Goal: Task Accomplishment & Management: Complete application form

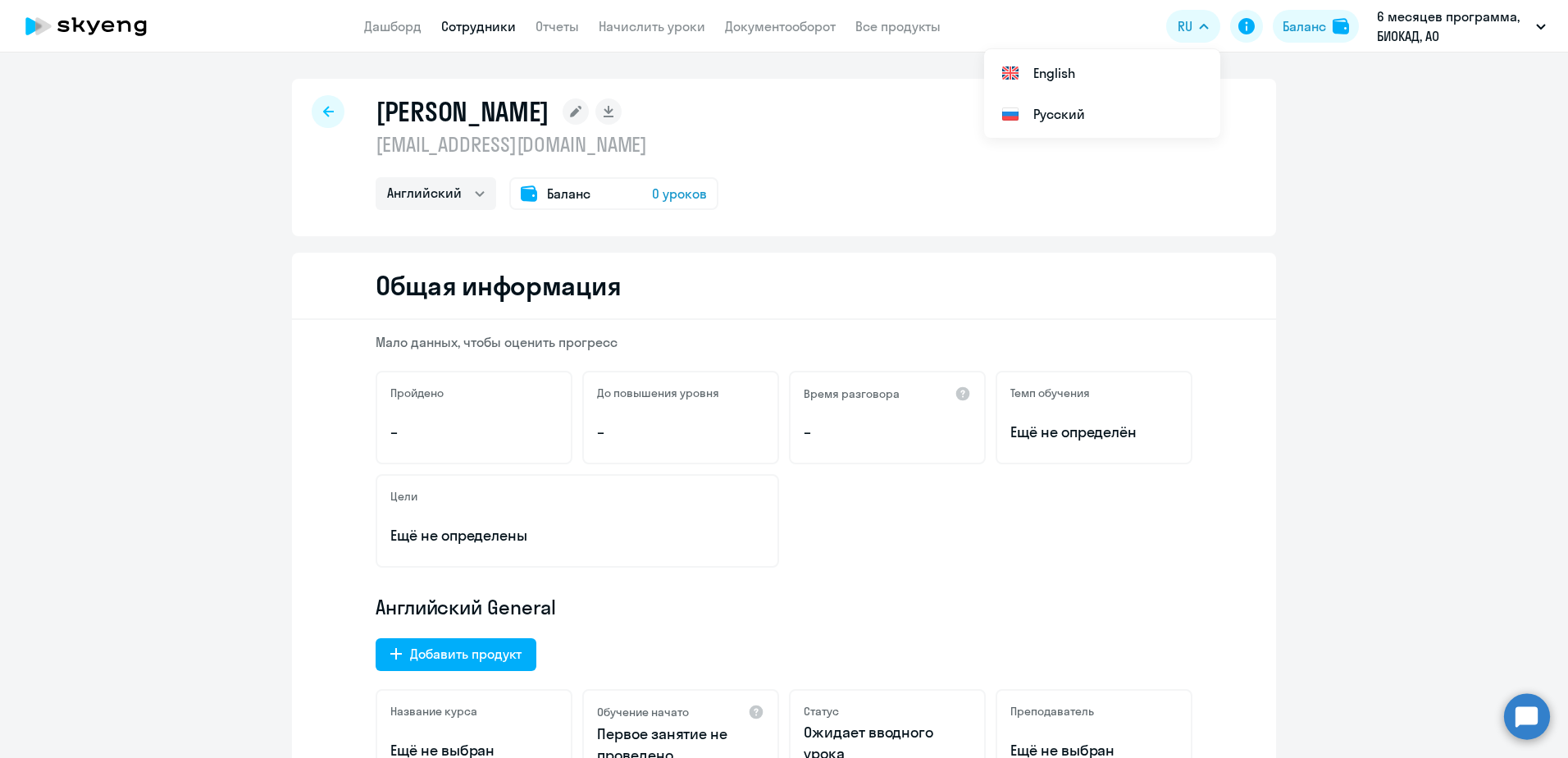
select select "english"
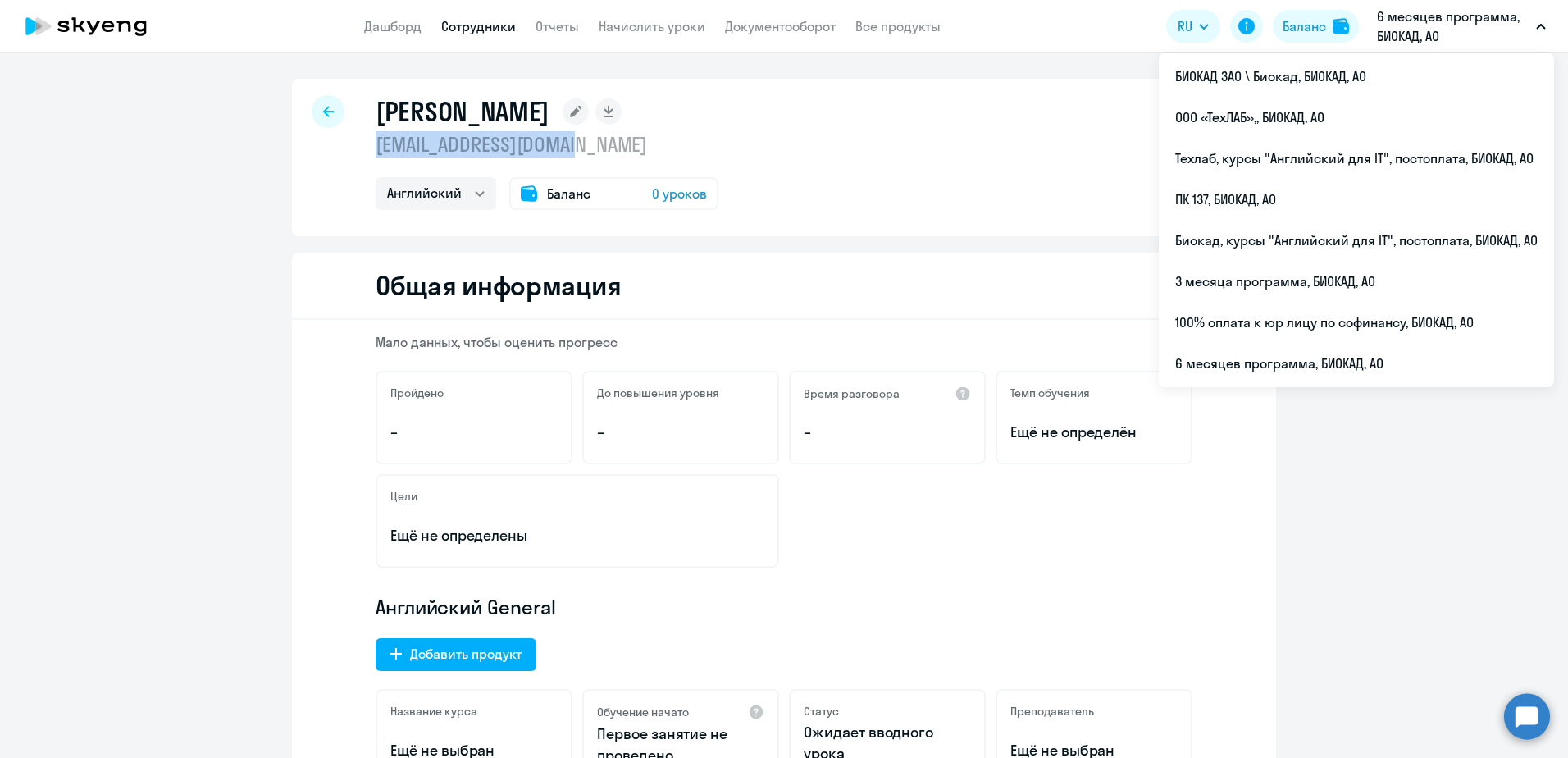
click at [491, 19] on link "Сотрудники" at bounding box center [478, 26] width 75 height 16
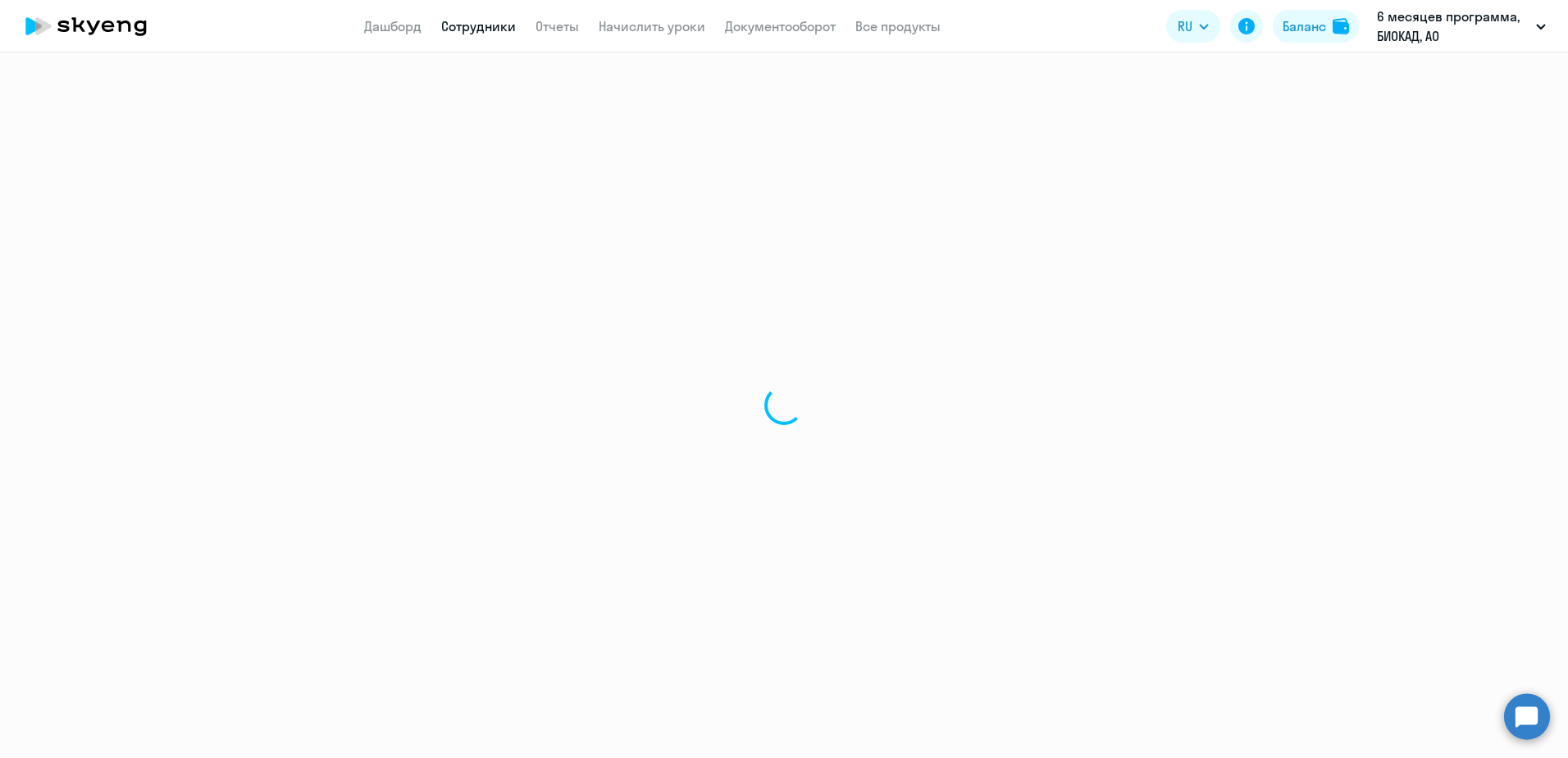
select select "30"
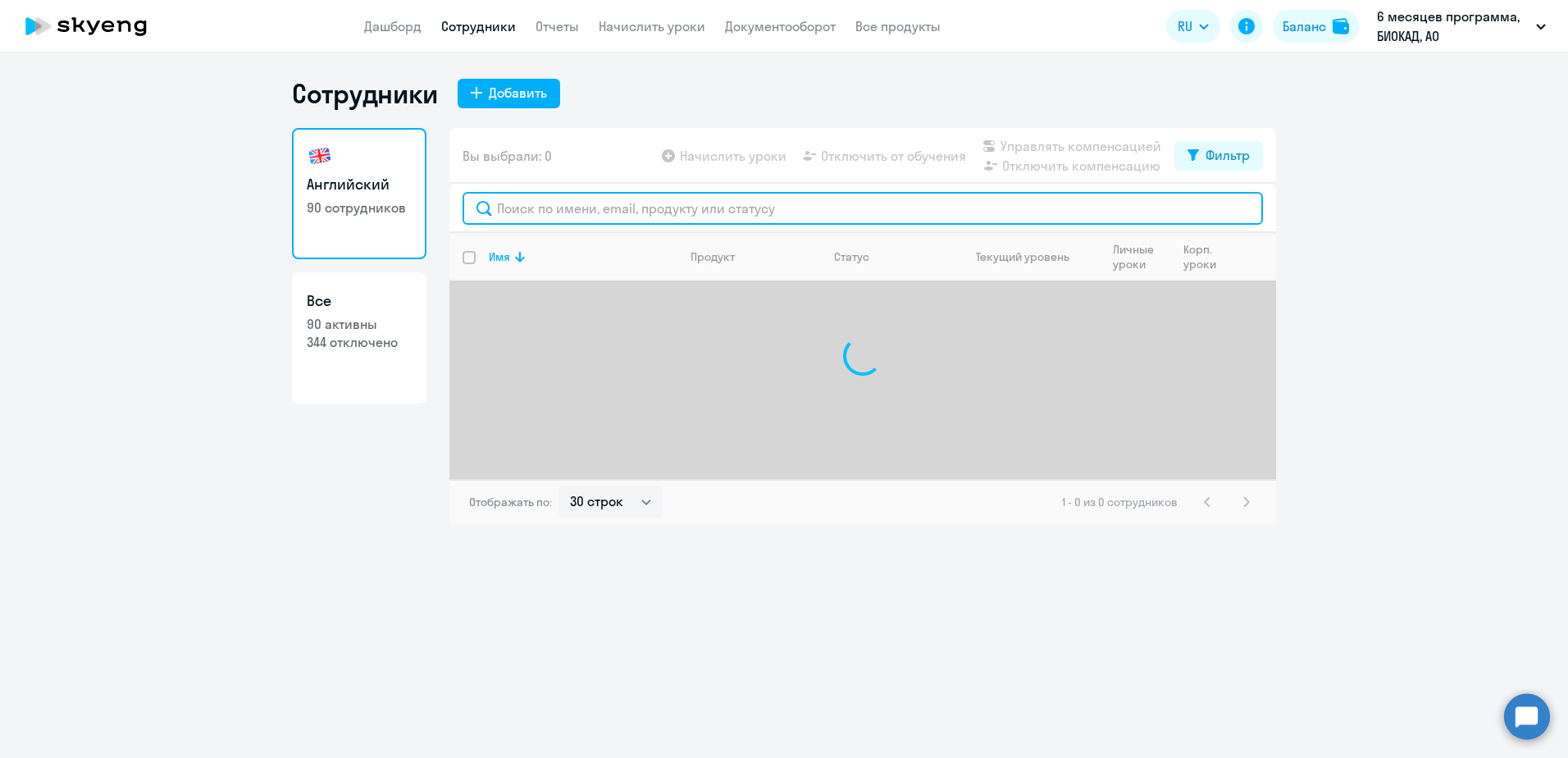
click at [633, 206] on input "text" at bounding box center [863, 208] width 800 height 33
type input "[PERSON_NAME]"
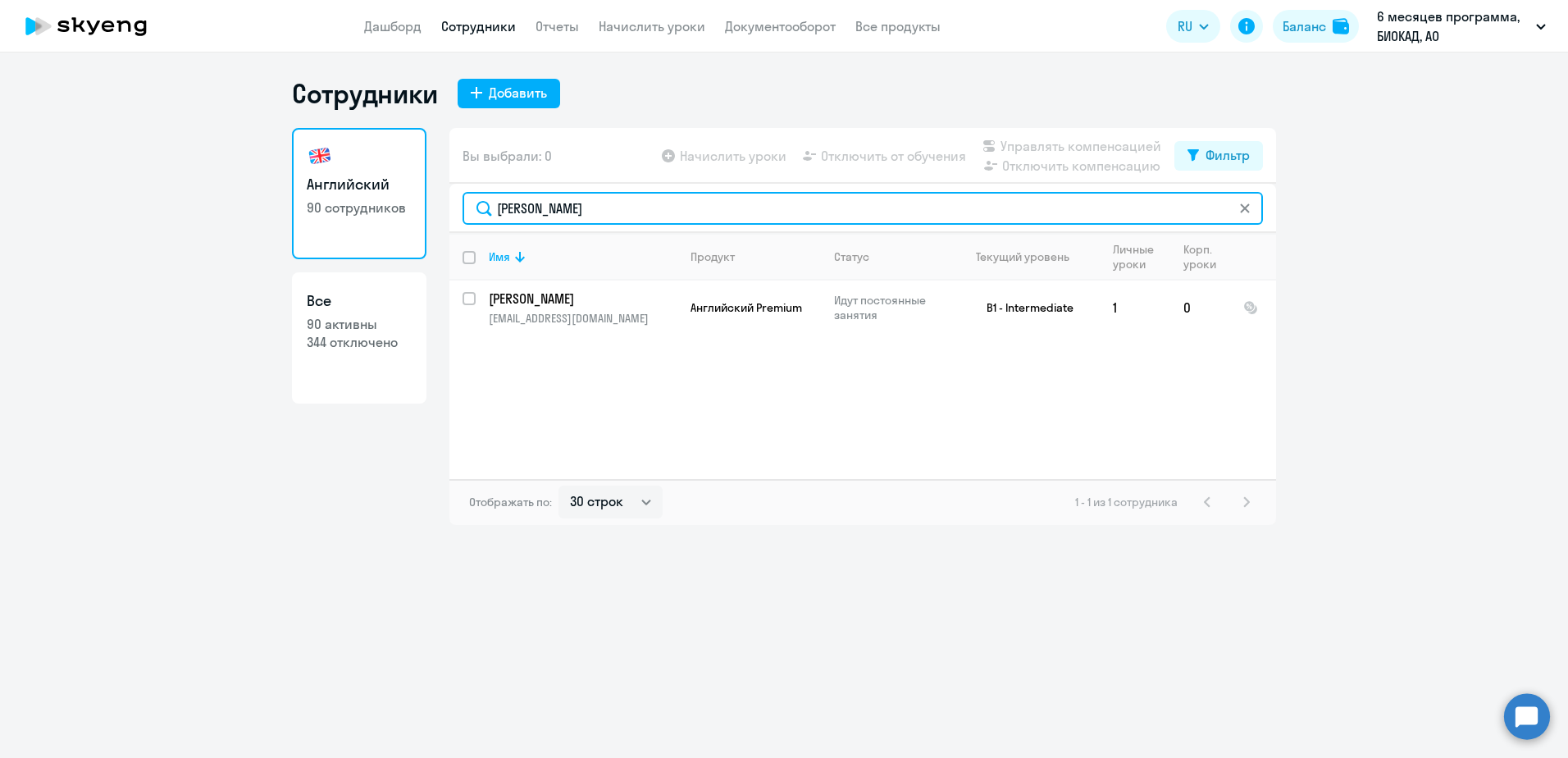
drag, startPoint x: 559, startPoint y: 207, endPoint x: 481, endPoint y: 206, distance: 78.0
click at [481, 206] on input "[PERSON_NAME]" at bounding box center [863, 208] width 800 height 33
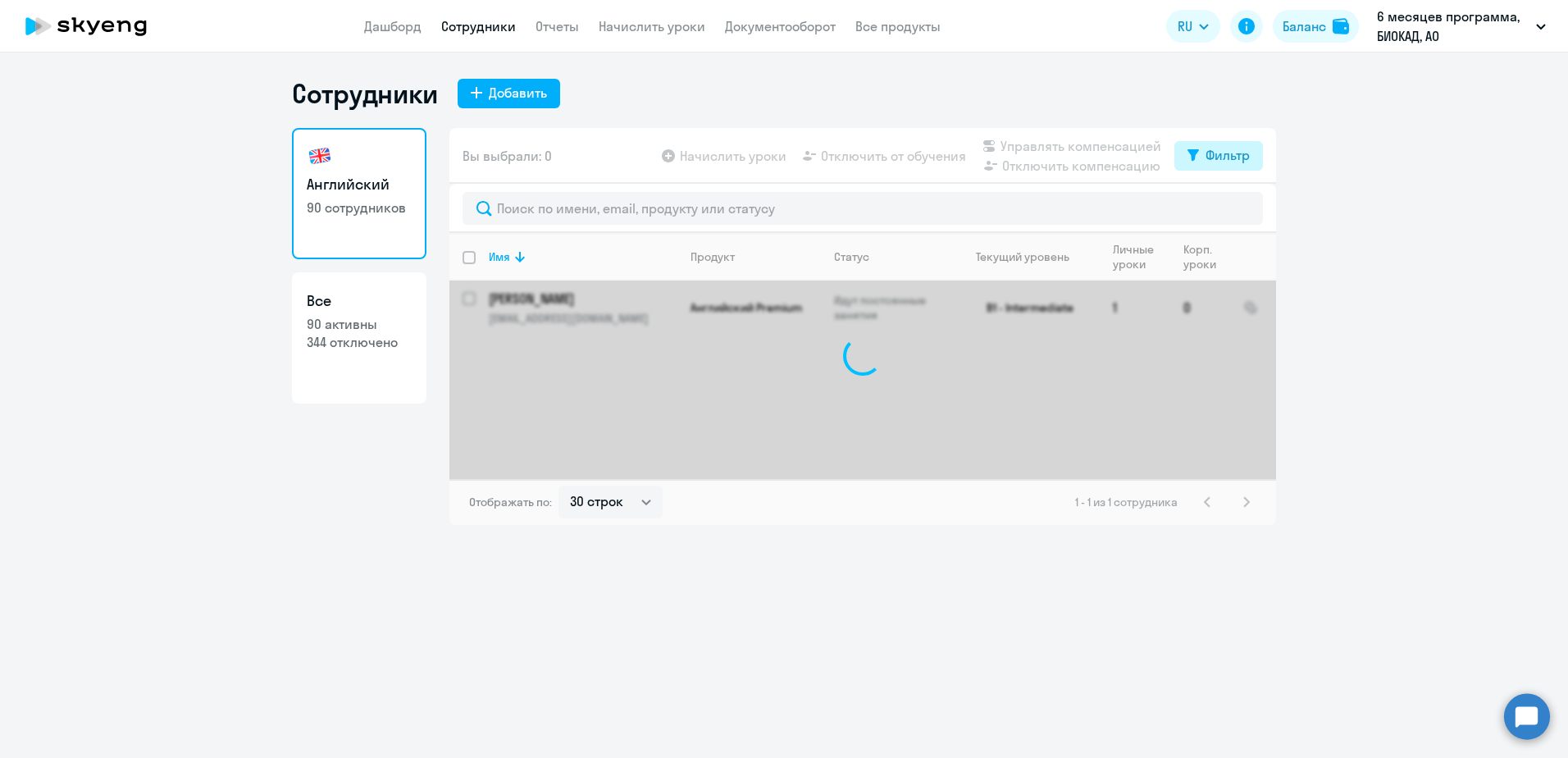
click at [1209, 148] on div "Фильтр" at bounding box center [1228, 155] width 44 height 19
click at [1227, 208] on span at bounding box center [1236, 208] width 28 height 16
click at [1222, 208] on input "checkbox" at bounding box center [1221, 208] width 1 height 1
checkbox input "true"
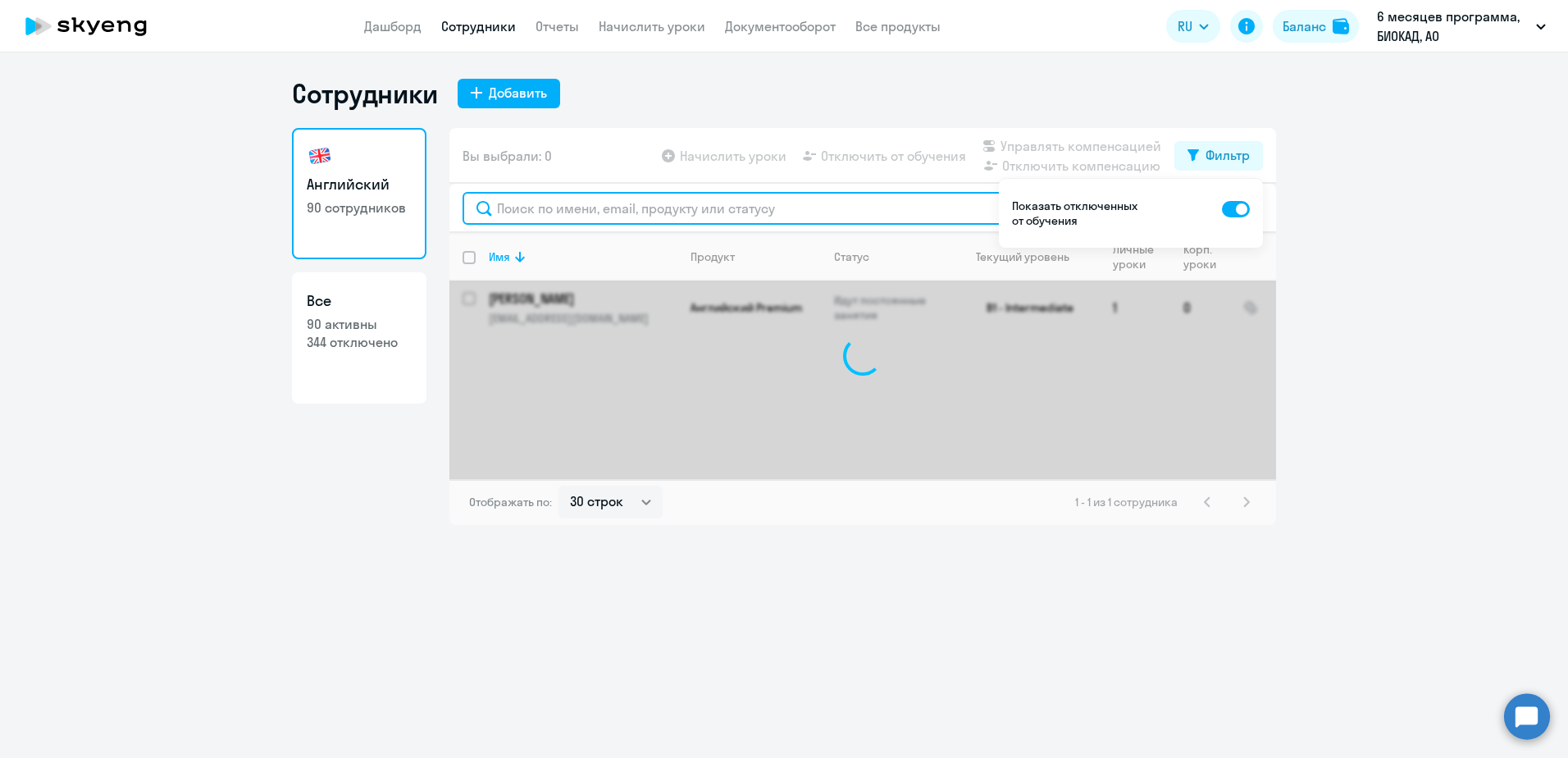
click at [839, 211] on input "text" at bounding box center [863, 208] width 800 height 33
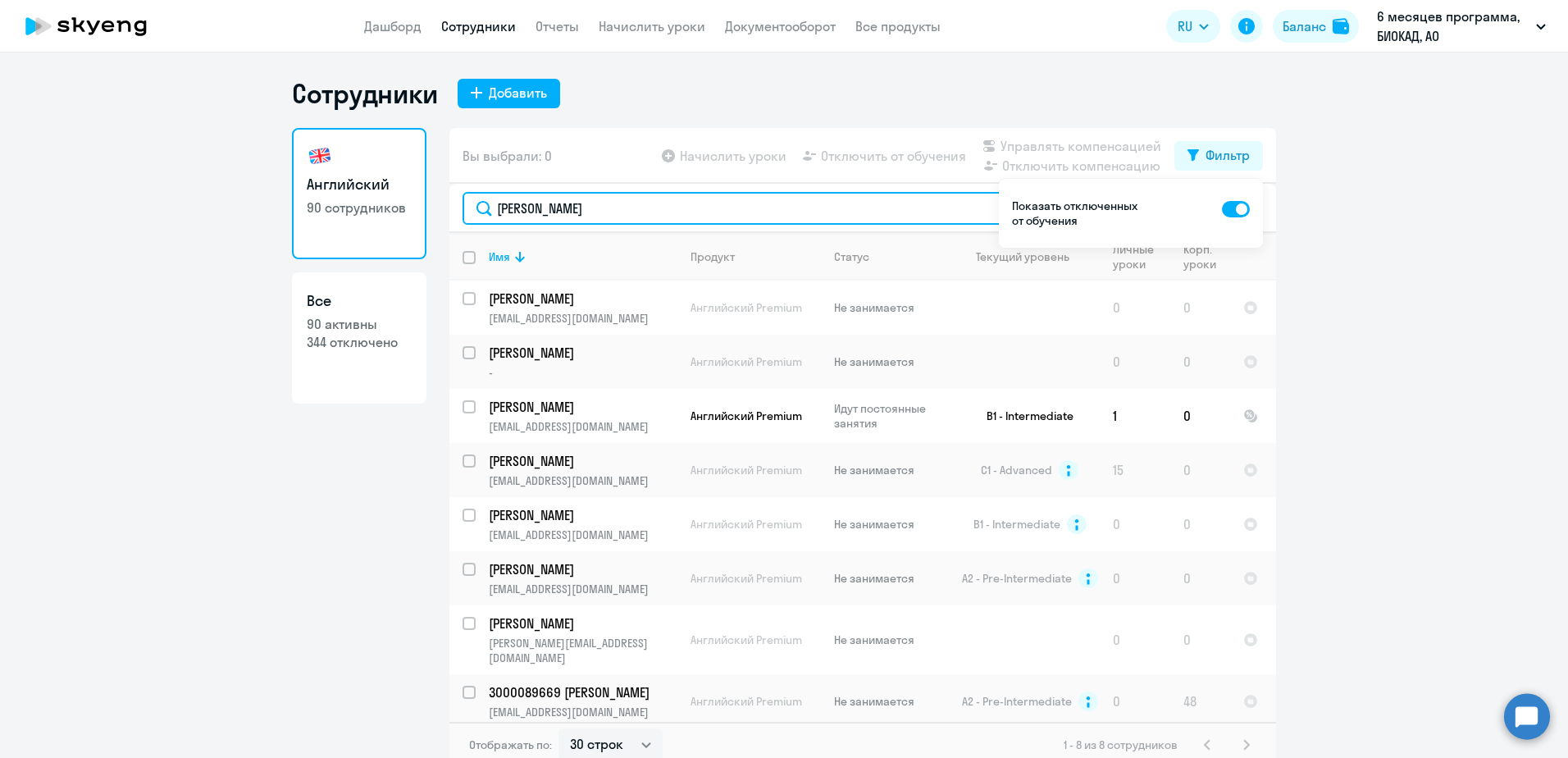
drag, startPoint x: 548, startPoint y: 210, endPoint x: 462, endPoint y: 206, distance: 86.1
click at [463, 206] on input "[PERSON_NAME]" at bounding box center [863, 208] width 800 height 33
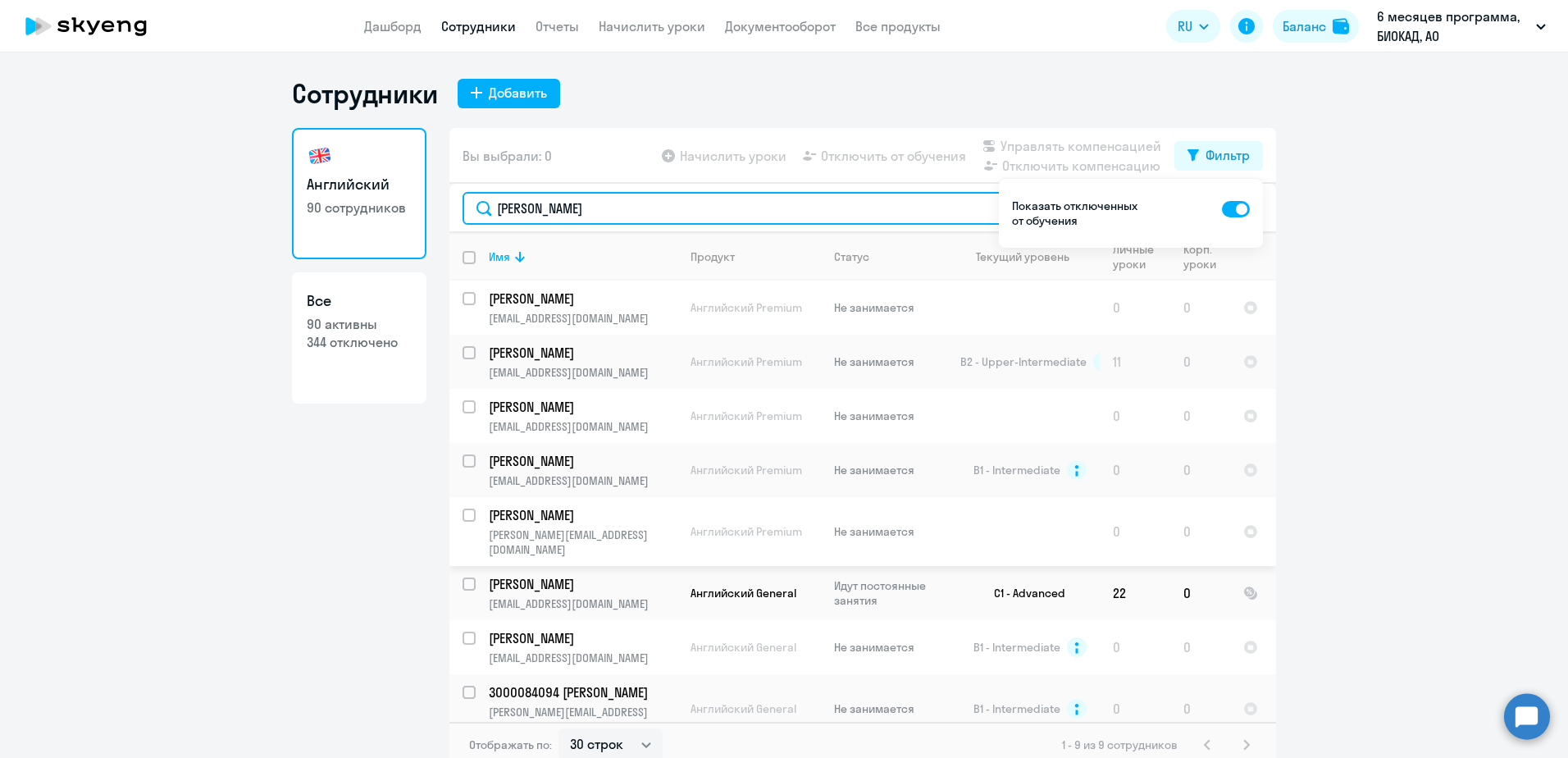
type input "[PERSON_NAME]"
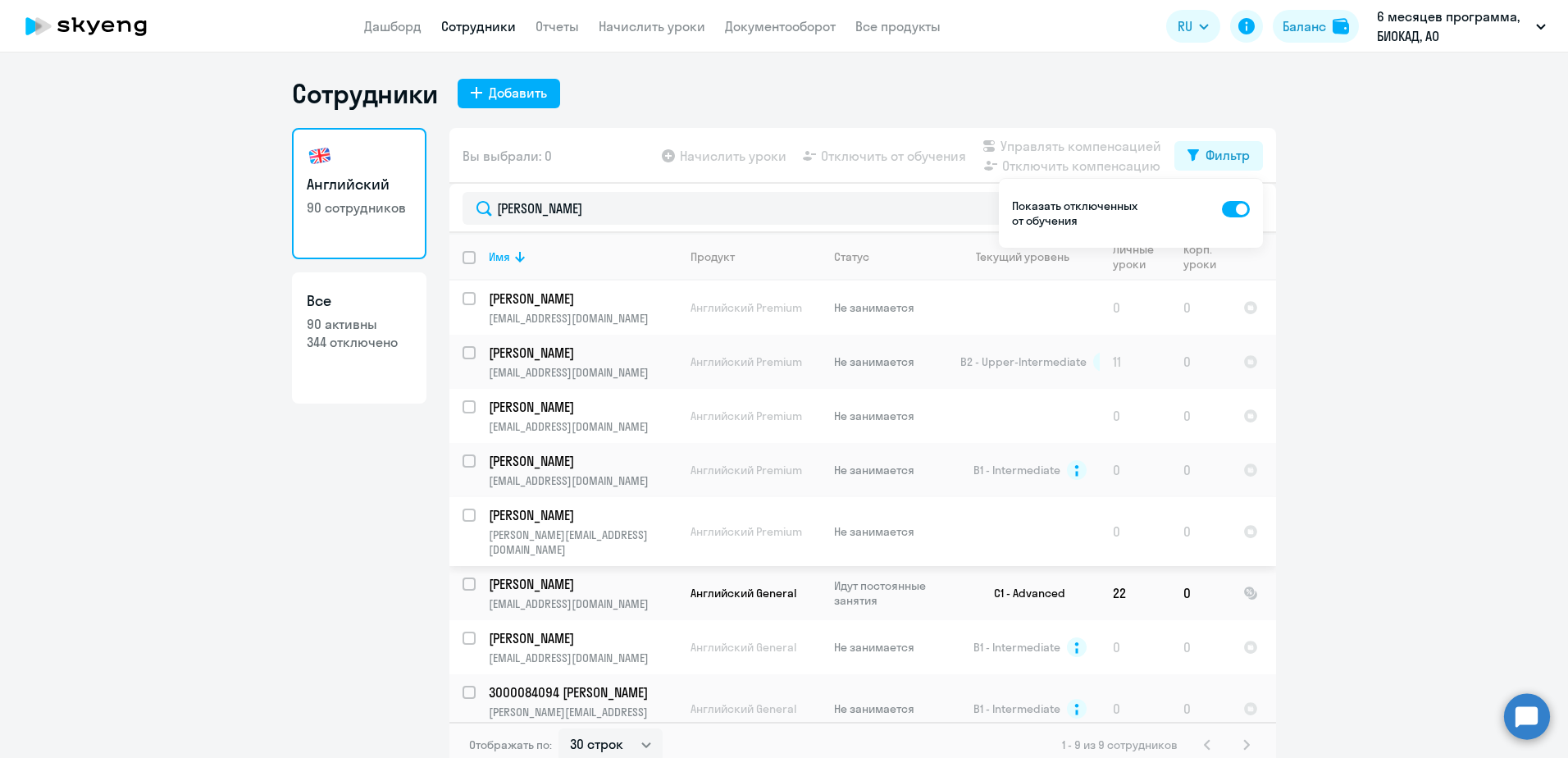
click at [466, 514] on input "select row 18586113" at bounding box center [479, 525] width 33 height 33
checkbox input "true"
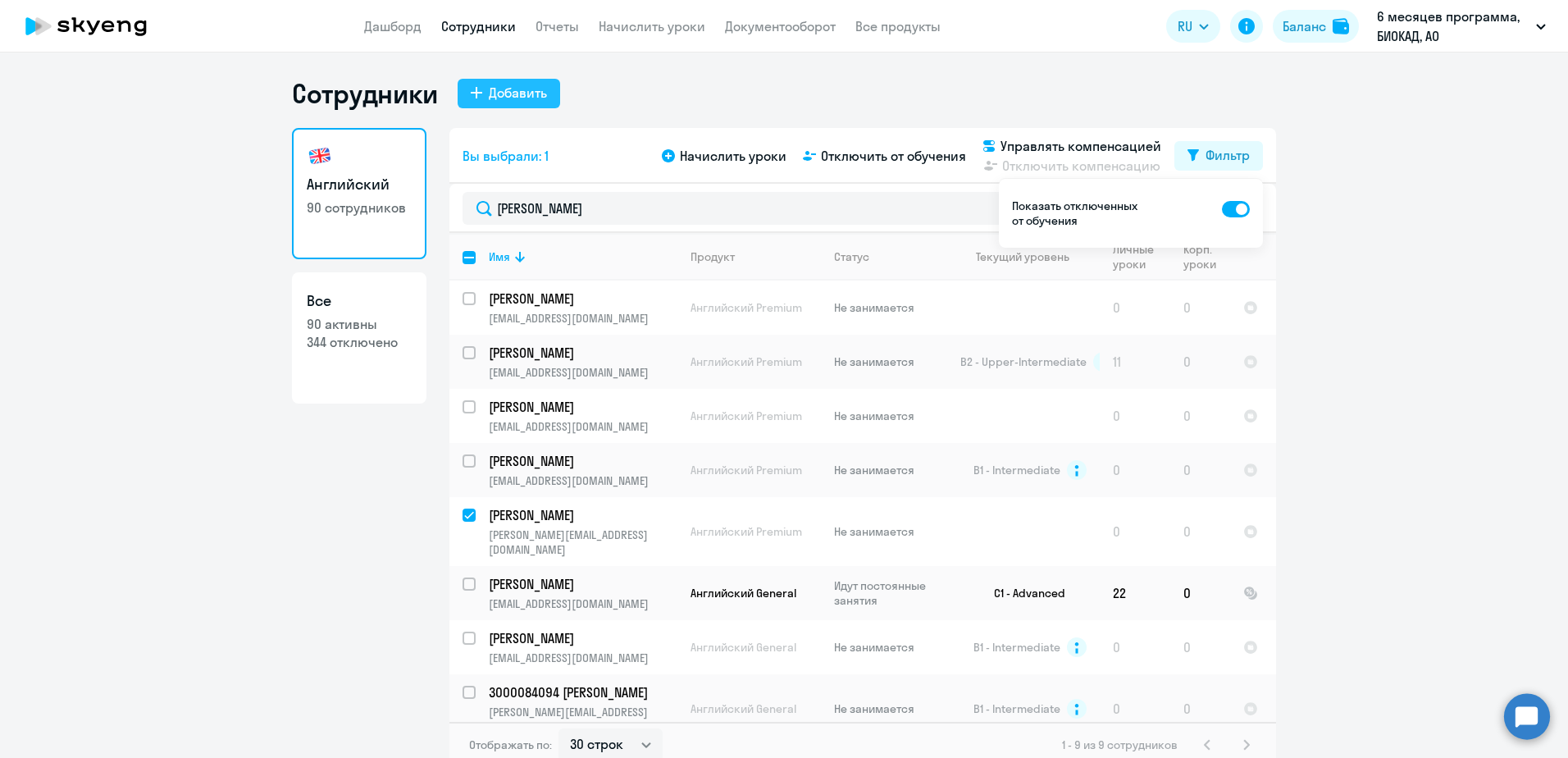
click at [502, 90] on div "Добавить" at bounding box center [518, 92] width 59 height 19
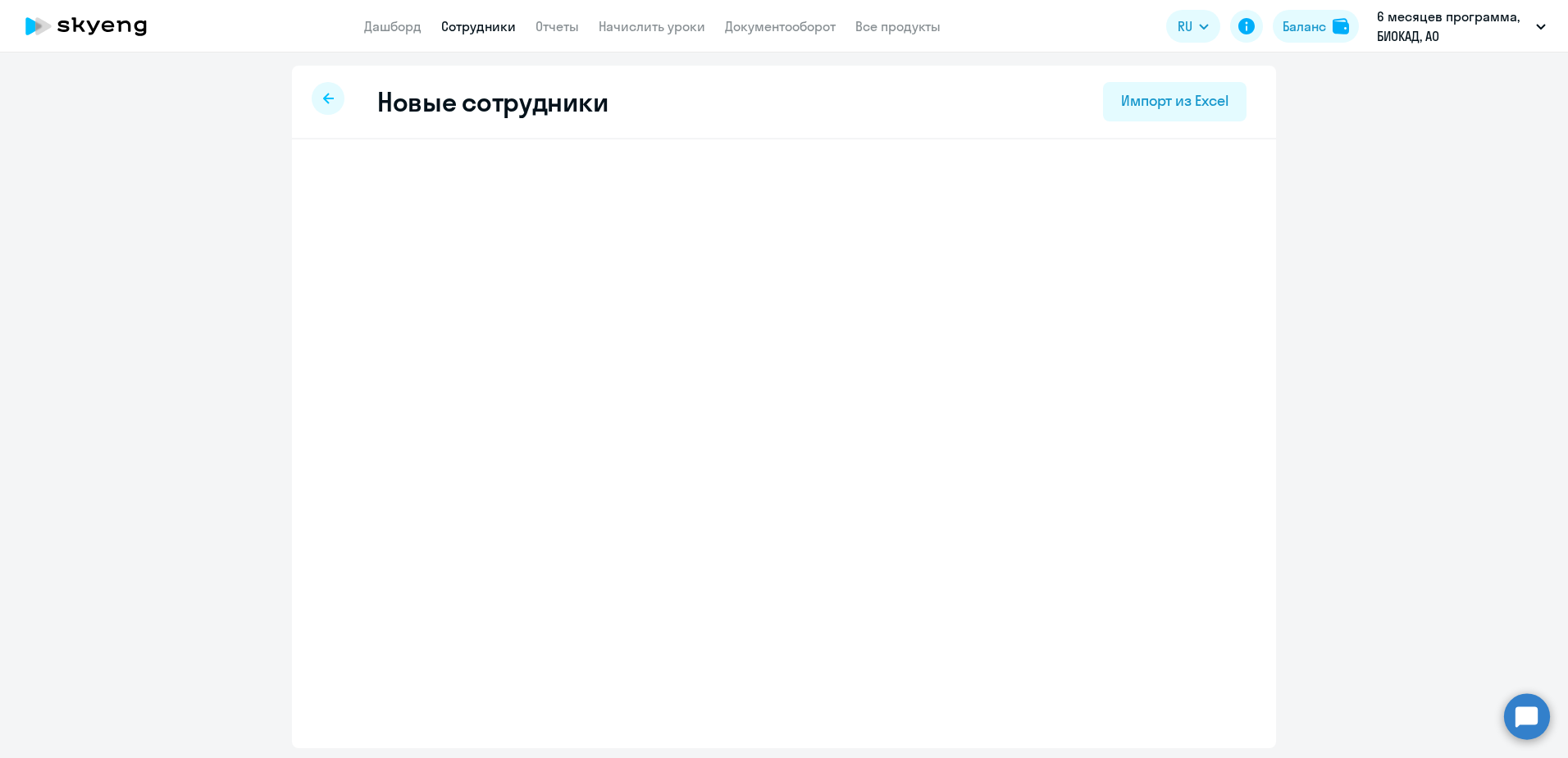
select select "english_adult_not_native_speaker"
select select "3"
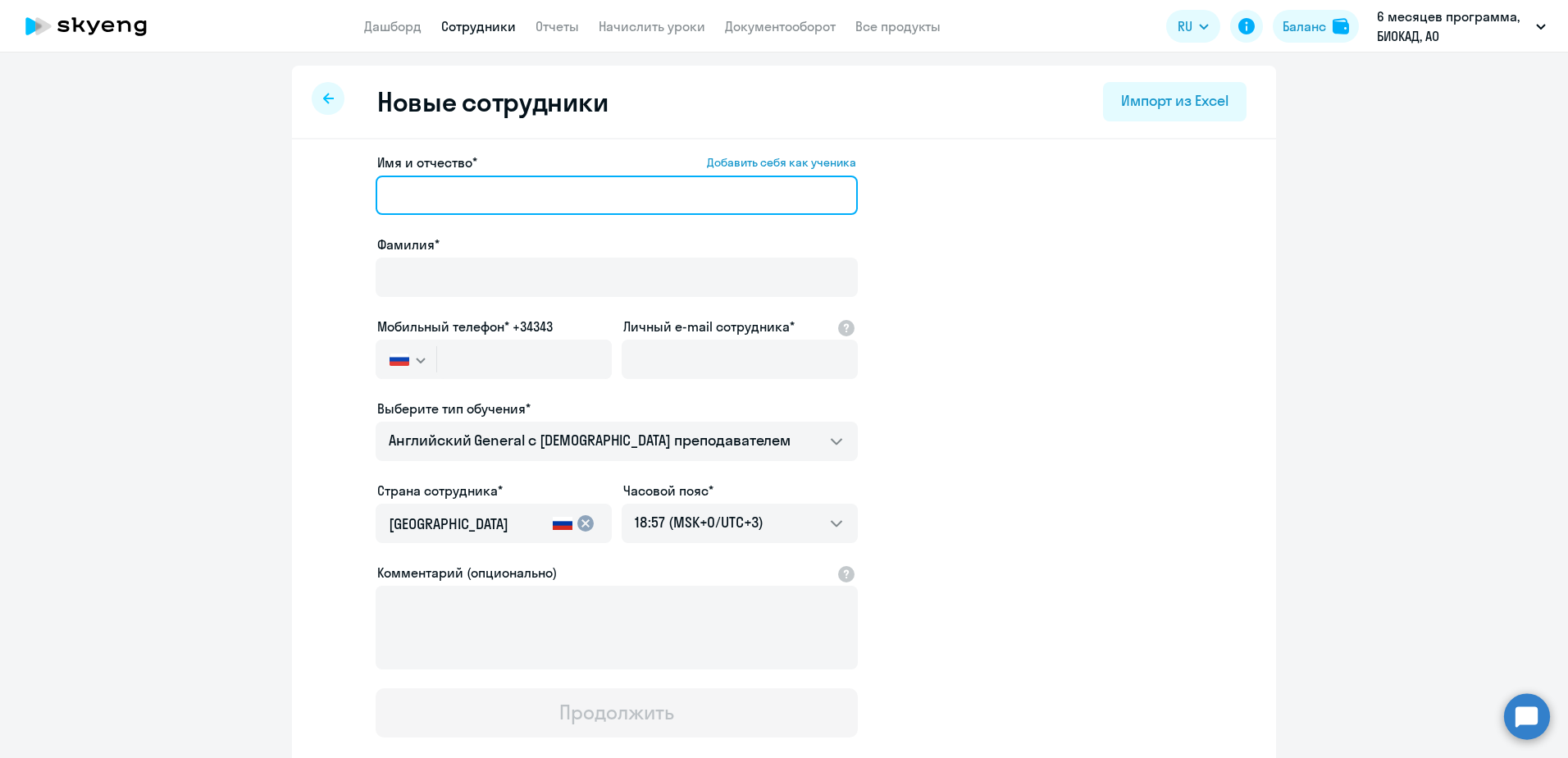
click at [564, 193] on input "Имя и отчество* Добавить себя как ученика" at bounding box center [617, 195] width 482 height 39
paste input "[PERSON_NAME]"
drag, startPoint x: 436, startPoint y: 197, endPoint x: 354, endPoint y: 195, distance: 82.0
click at [354, 195] on app-new-student-form "Имя и отчество* Добавить себя как ученика [PERSON_NAME]* Мобильный телефон* +34…" at bounding box center [784, 445] width 932 height 585
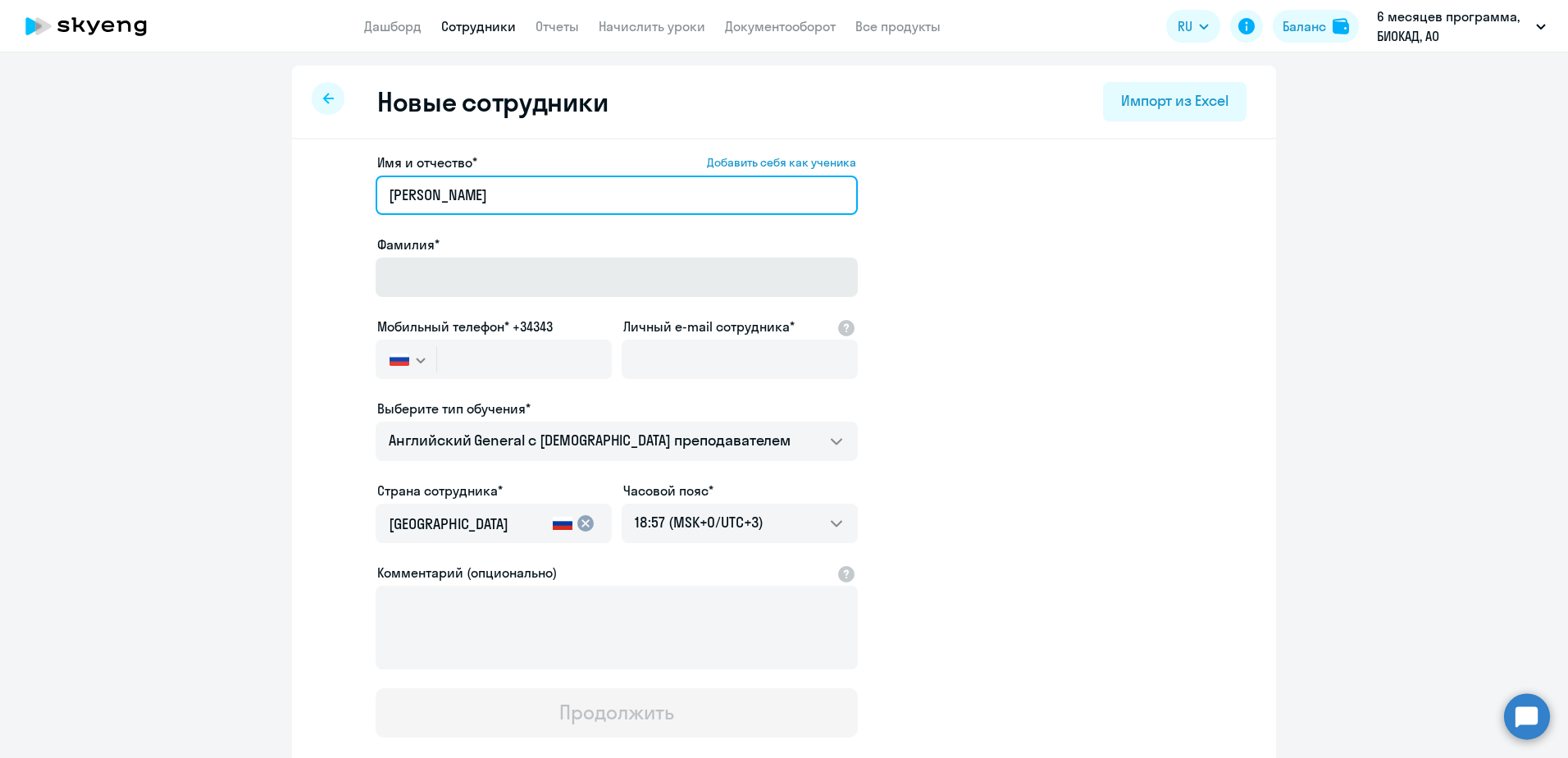
type input "[PERSON_NAME]"
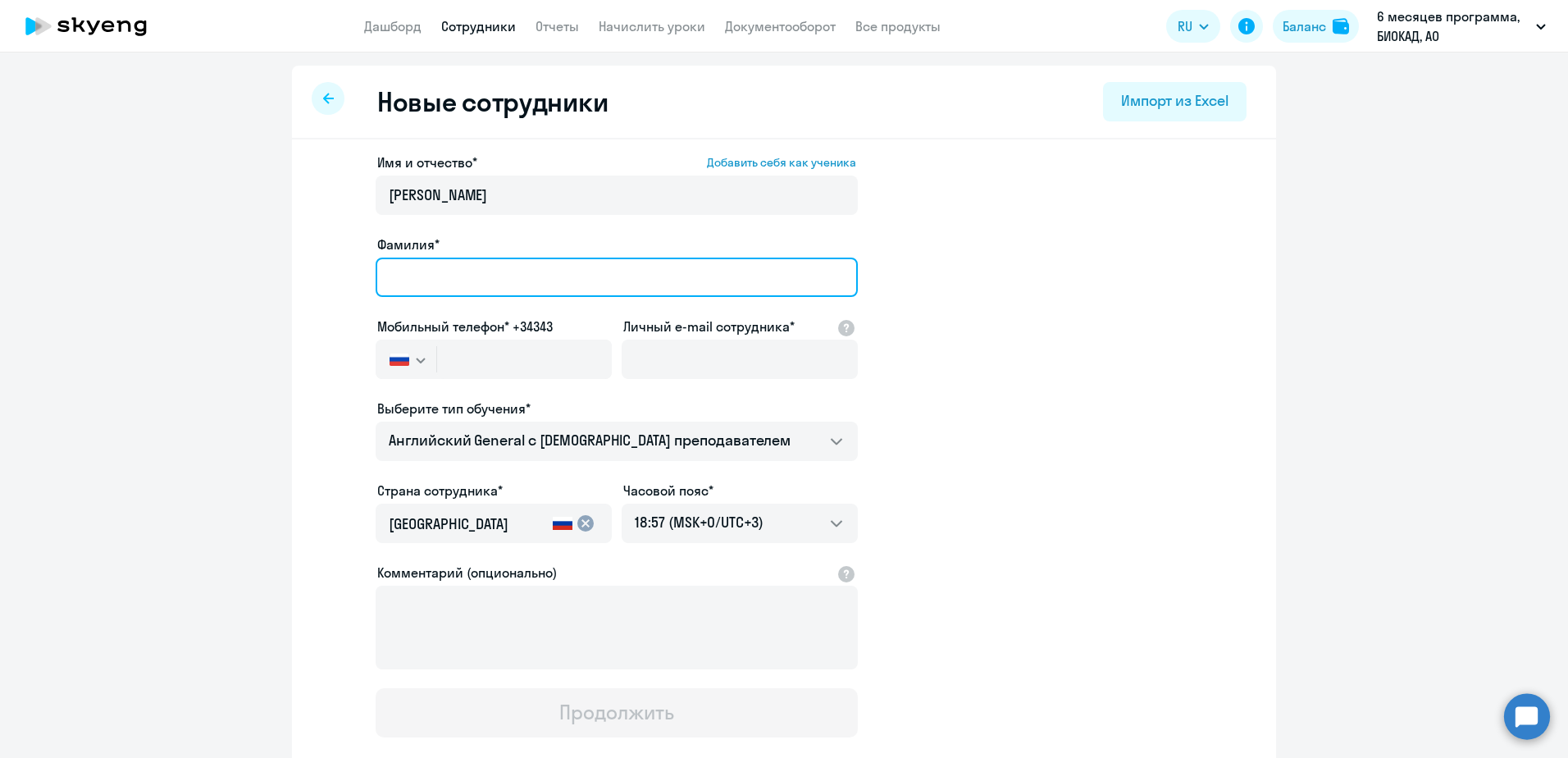
click at [474, 289] on input "Фамилия*" at bounding box center [617, 277] width 482 height 39
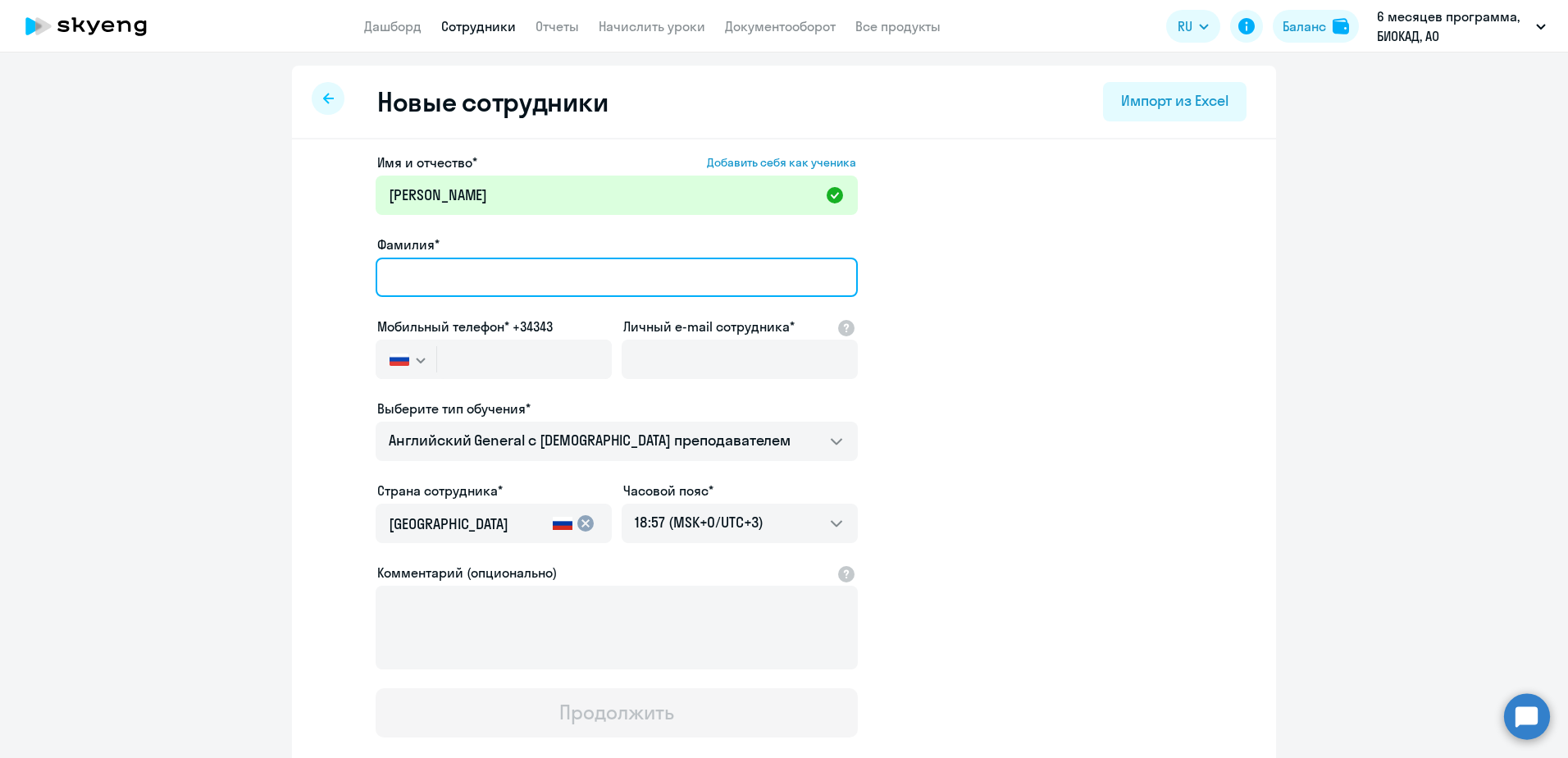
paste input "[PERSON_NAME]"
type input "[PERSON_NAME]"
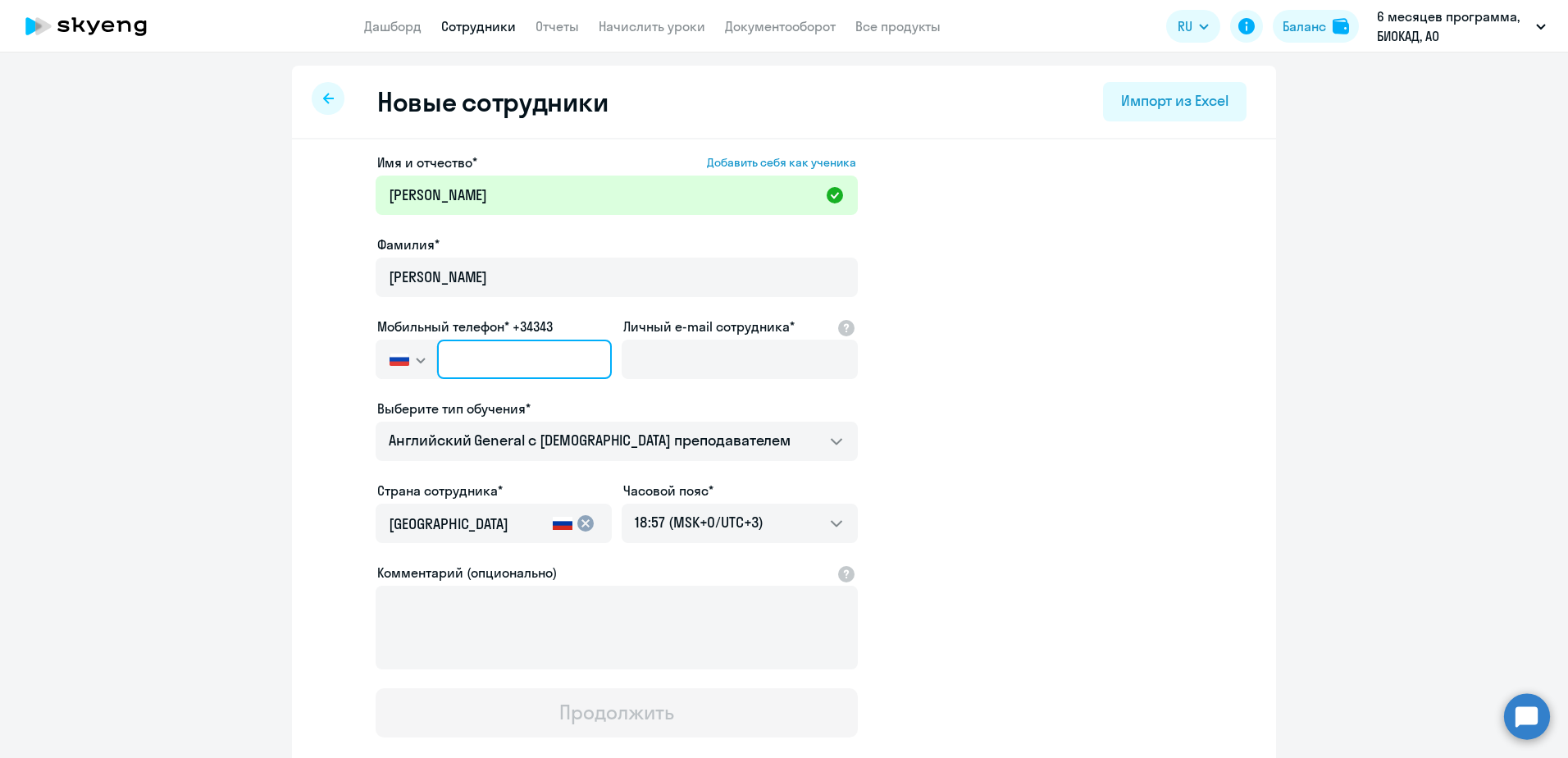
click at [538, 376] on input "text" at bounding box center [525, 358] width 175 height 39
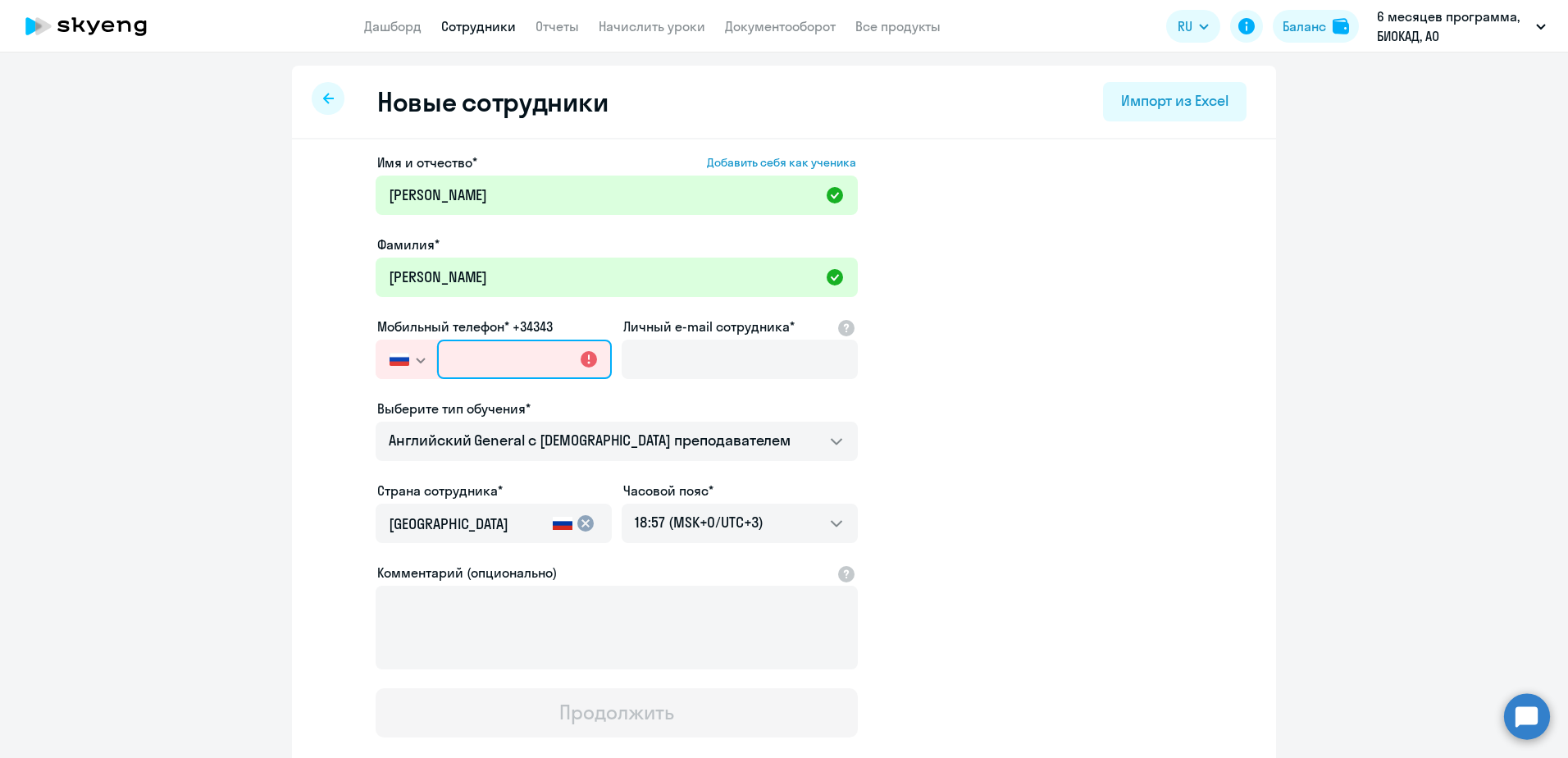
paste input "[PHONE_NUMBER]"
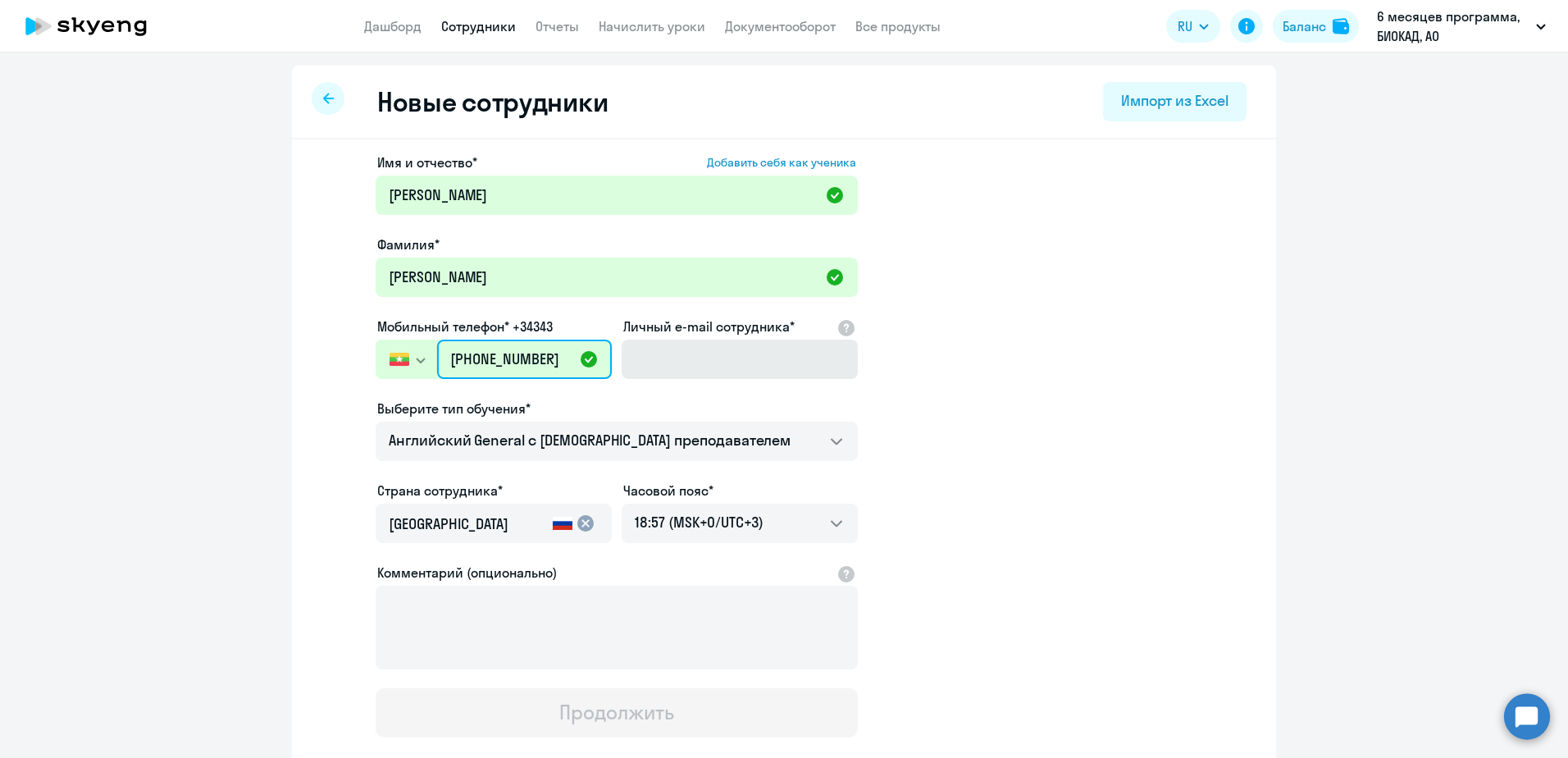
type input "[PHONE_NUMBER]"
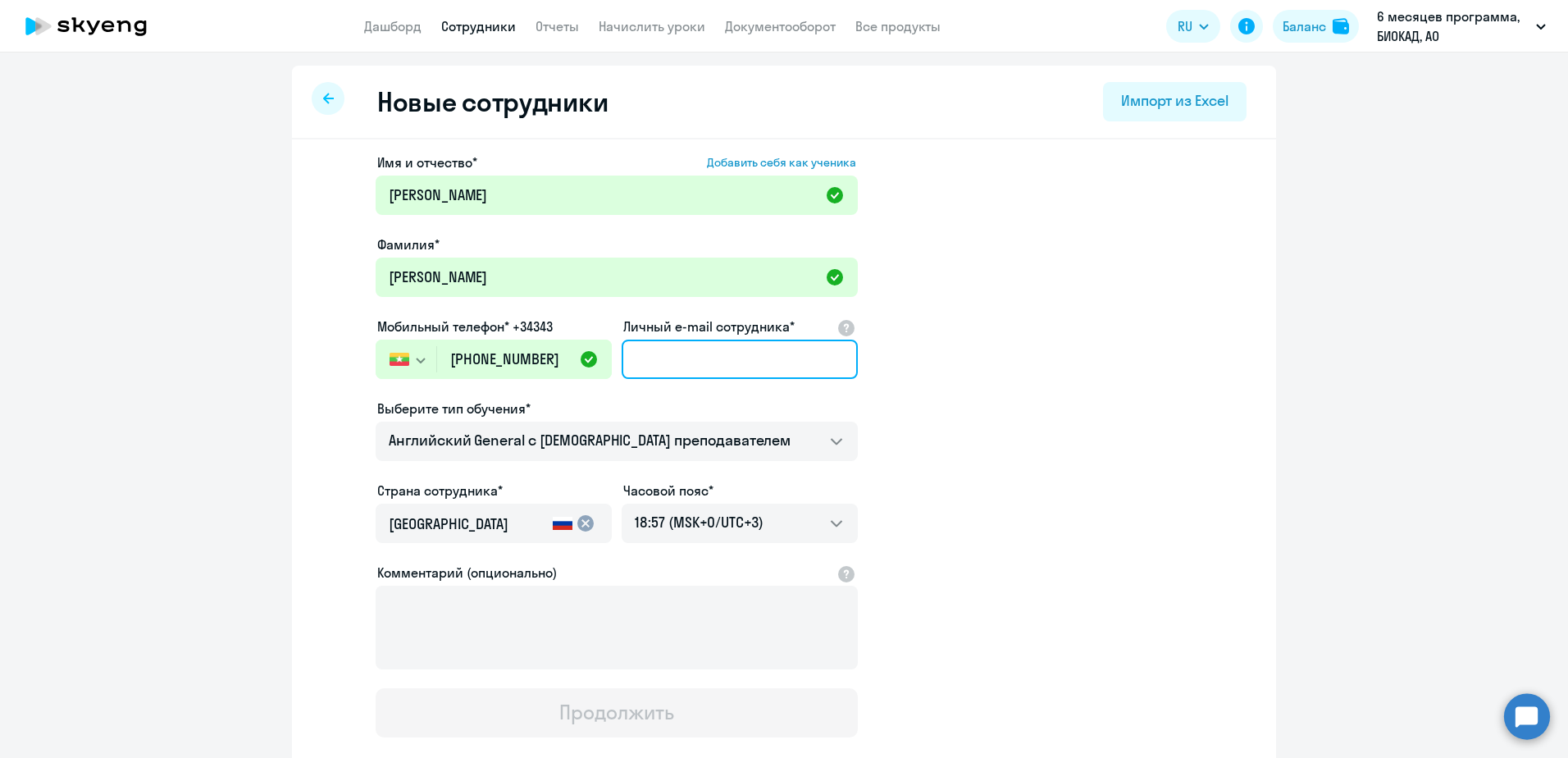
click at [693, 345] on input "Личный e-mail сотрудника*" at bounding box center [740, 358] width 236 height 39
paste input "9 522 407 737"
type input "9 522 407 737"
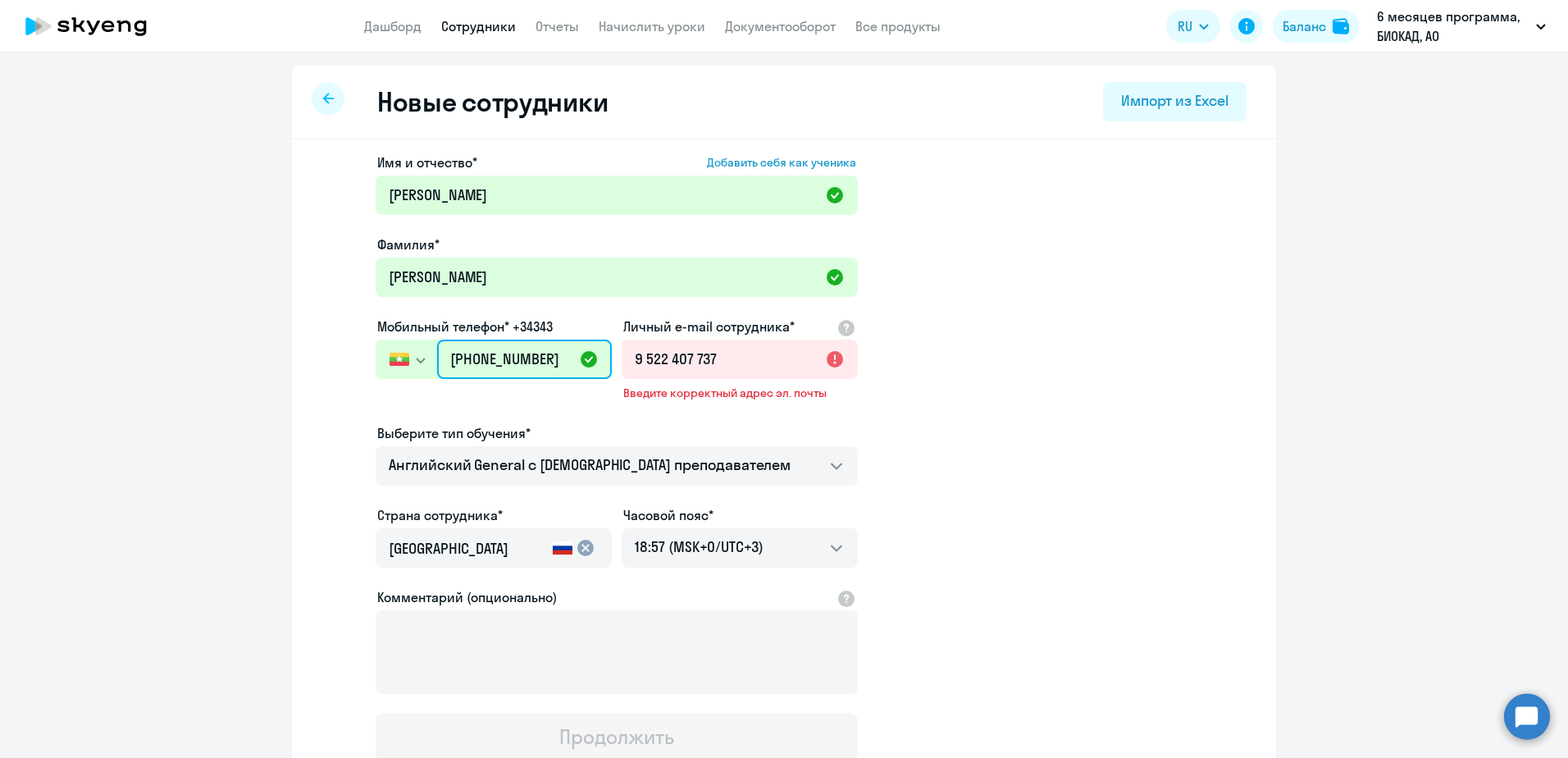
drag, startPoint x: 542, startPoint y: 352, endPoint x: 349, endPoint y: 379, distance: 194.9
click at [349, 379] on app-new-student-form "Имя и отчество* Добавить себя как ученика [PERSON_NAME]* [PERSON_NAME] Мобильны…" at bounding box center [784, 457] width 932 height 609
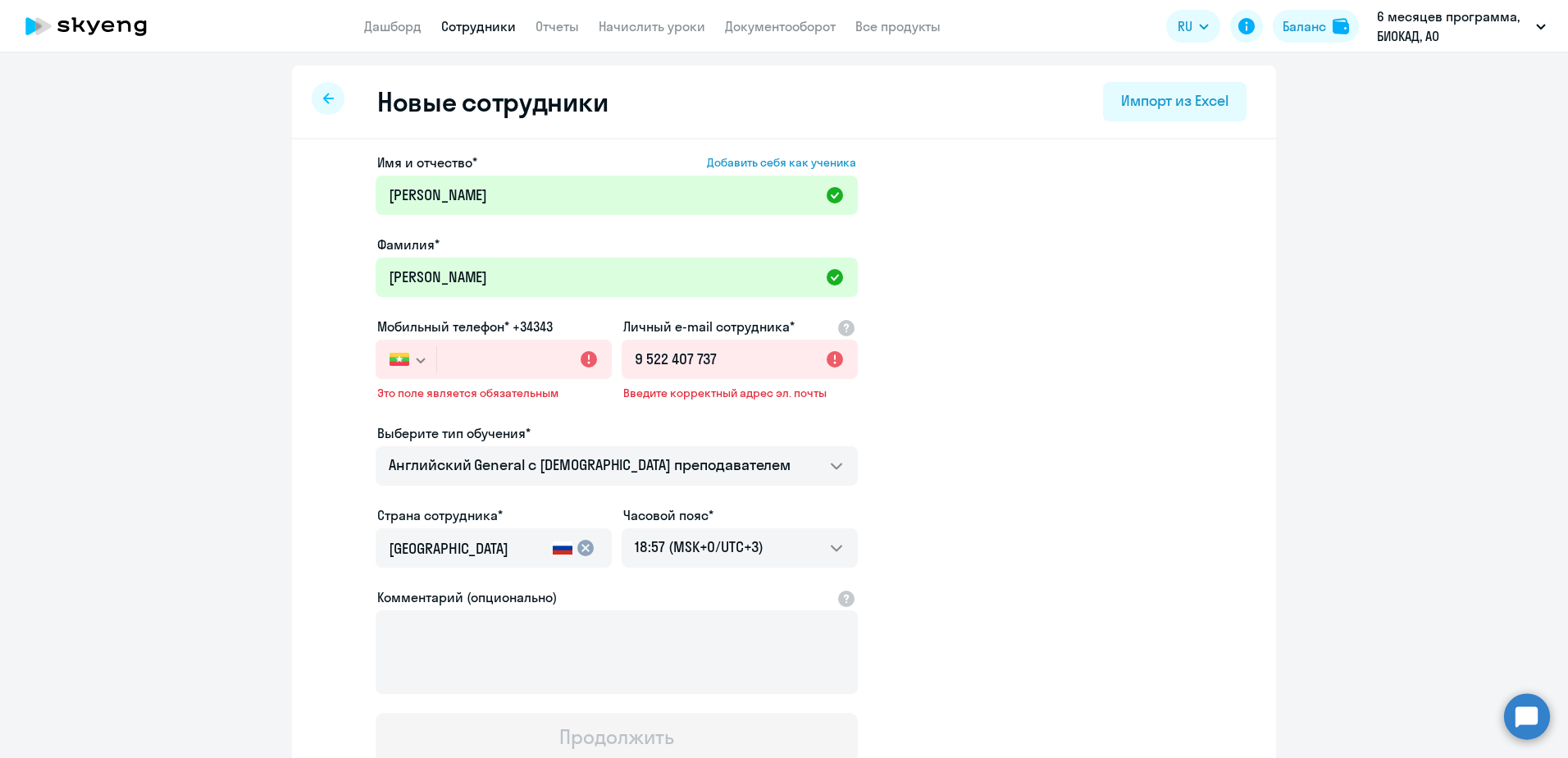
click at [382, 367] on button "button" at bounding box center [405, 358] width 61 height 39
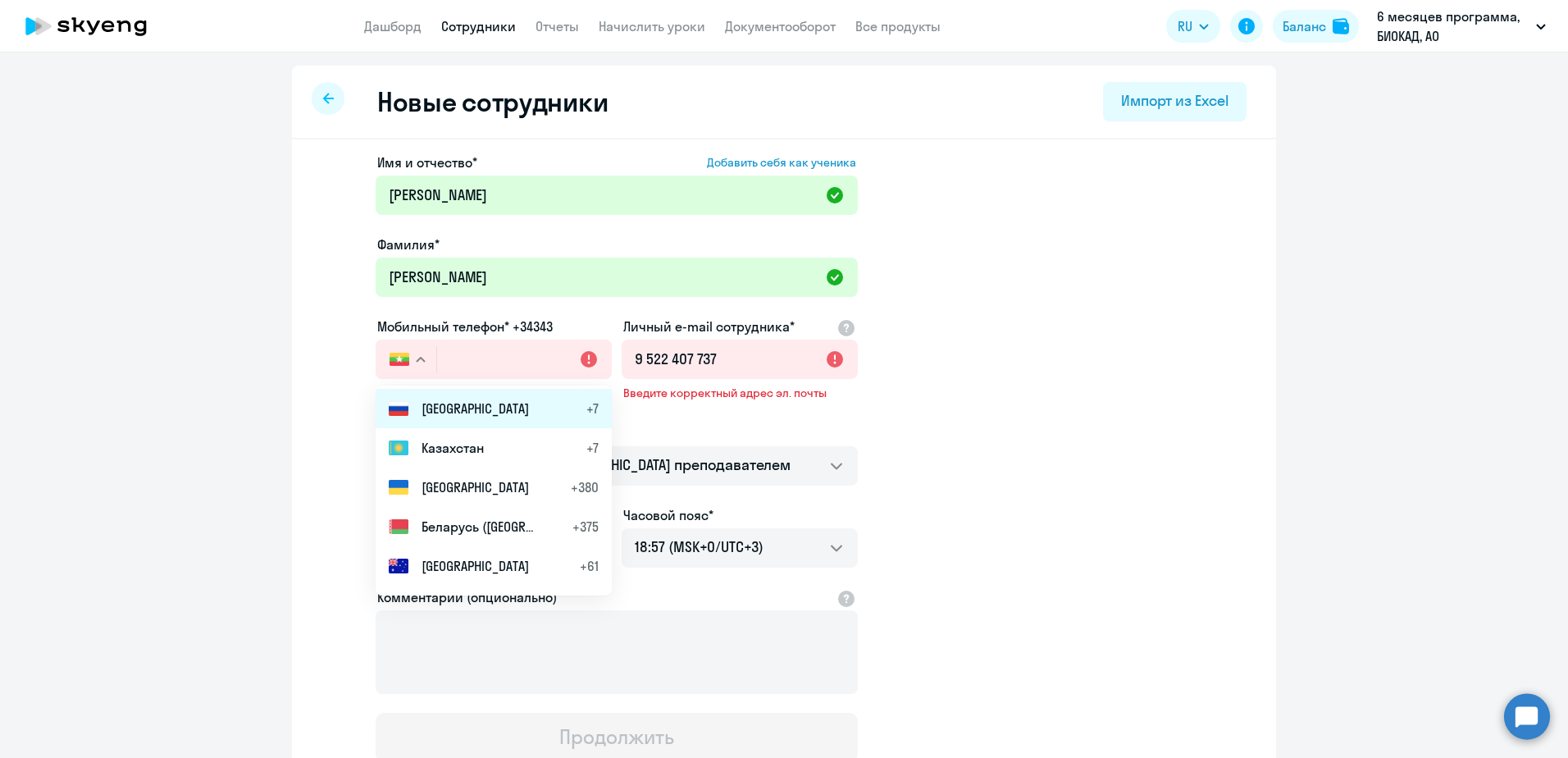
click at [425, 402] on span "[GEOGRAPHIC_DATA]" at bounding box center [476, 408] width 108 height 19
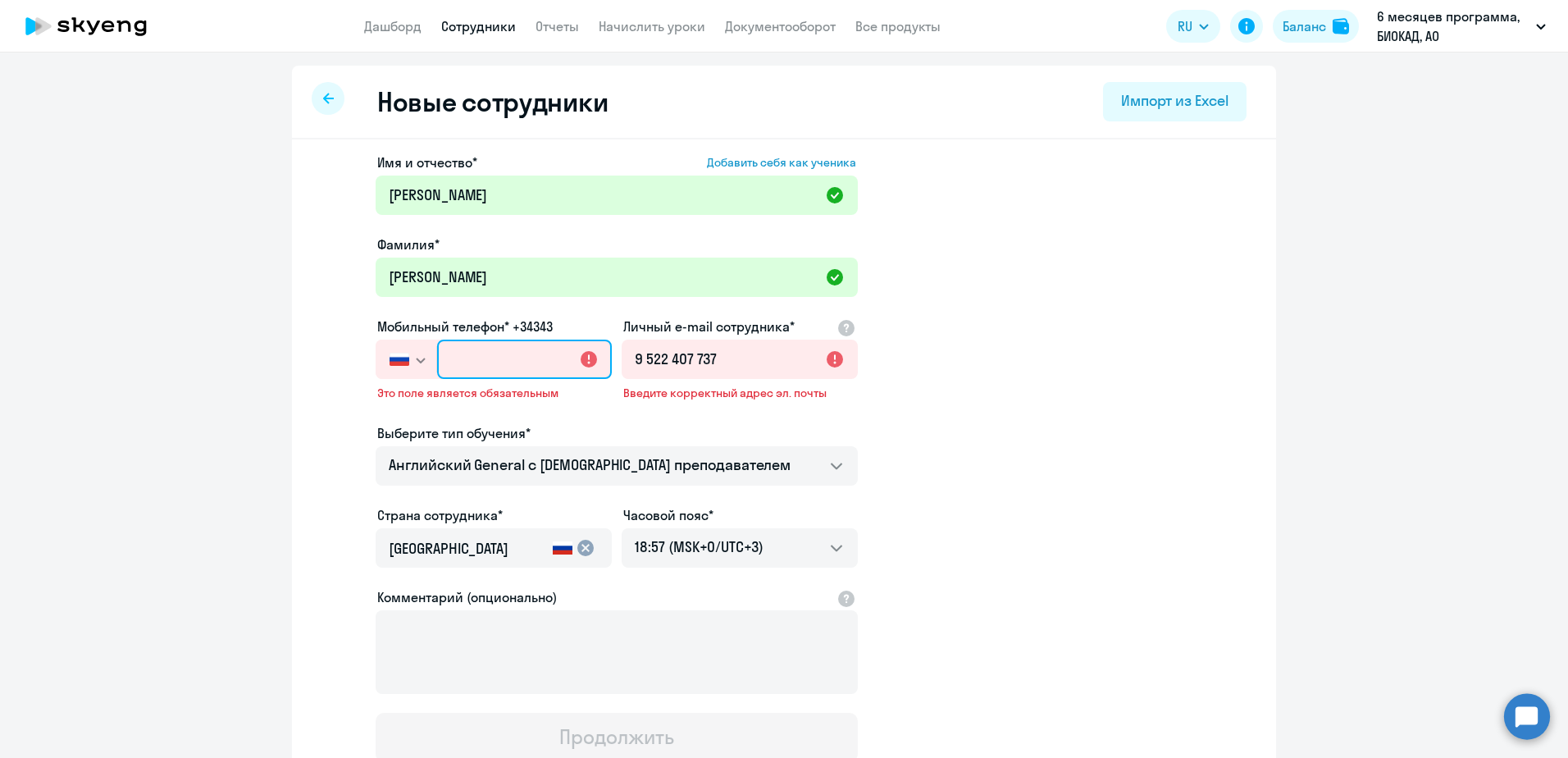
click at [477, 362] on input "text" at bounding box center [525, 358] width 175 height 39
type input "[PHONE_NUMBER]"
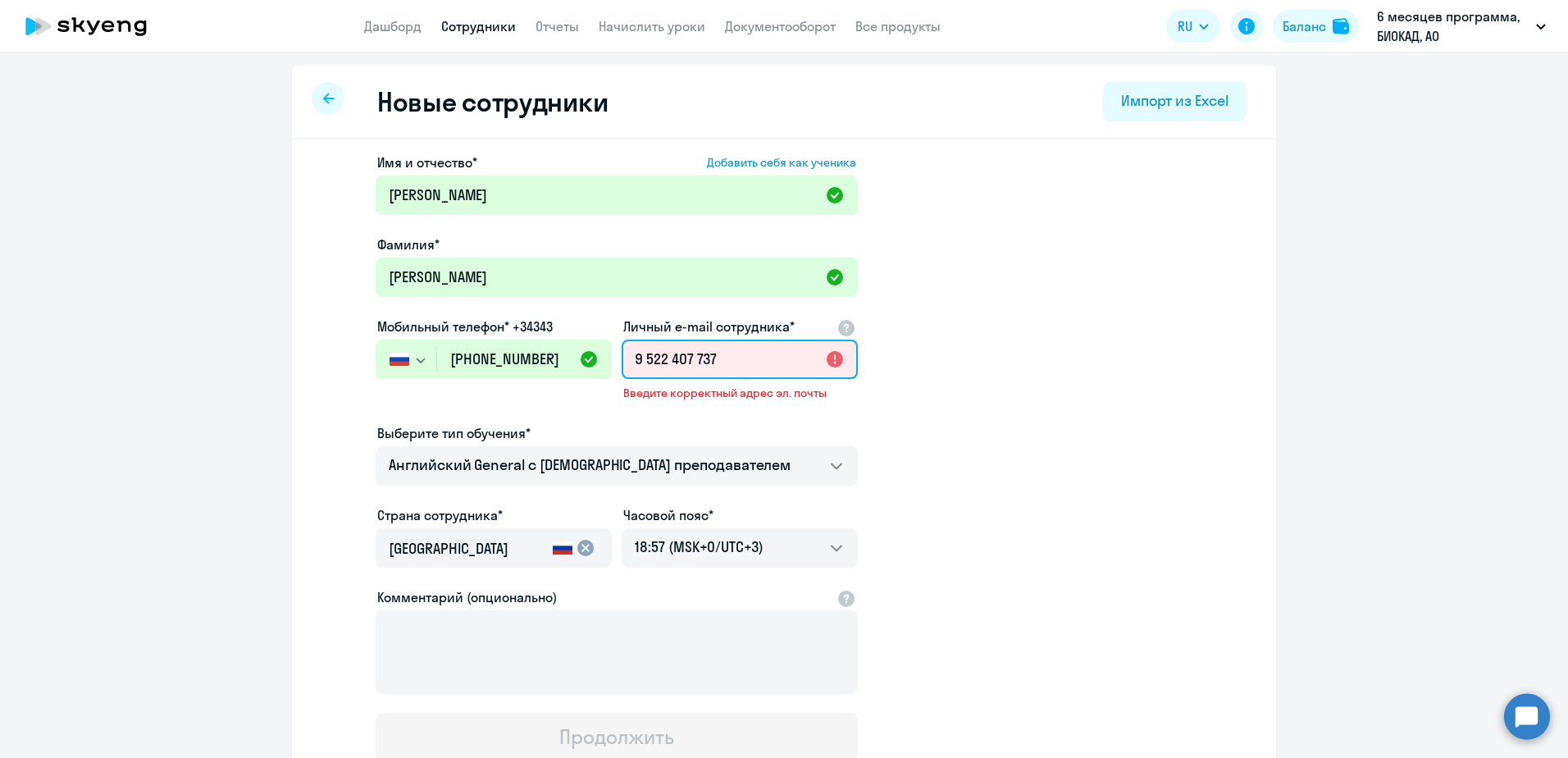
click at [721, 359] on input "9 522 407 737" at bounding box center [740, 358] width 236 height 39
drag, startPoint x: 728, startPoint y: 361, endPoint x: 621, endPoint y: 367, distance: 107.2
click at [622, 367] on input "9 522 407 737" at bounding box center [740, 358] width 236 height 39
paste input "[PERSON_NAME][EMAIL_ADDRESS][DOMAIN_NAME]"
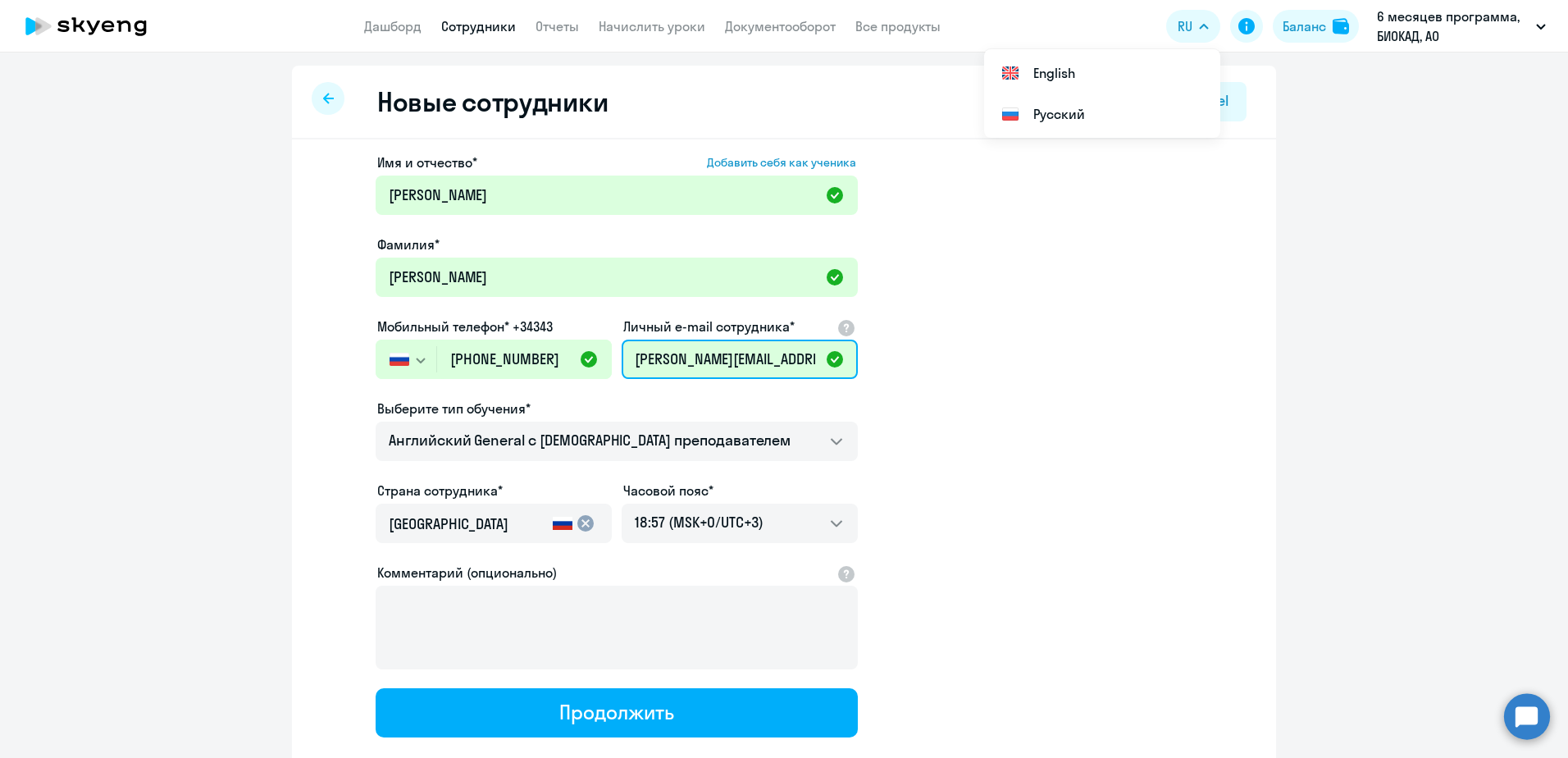
type input "[PERSON_NAME][EMAIL_ADDRESS][DOMAIN_NAME]"
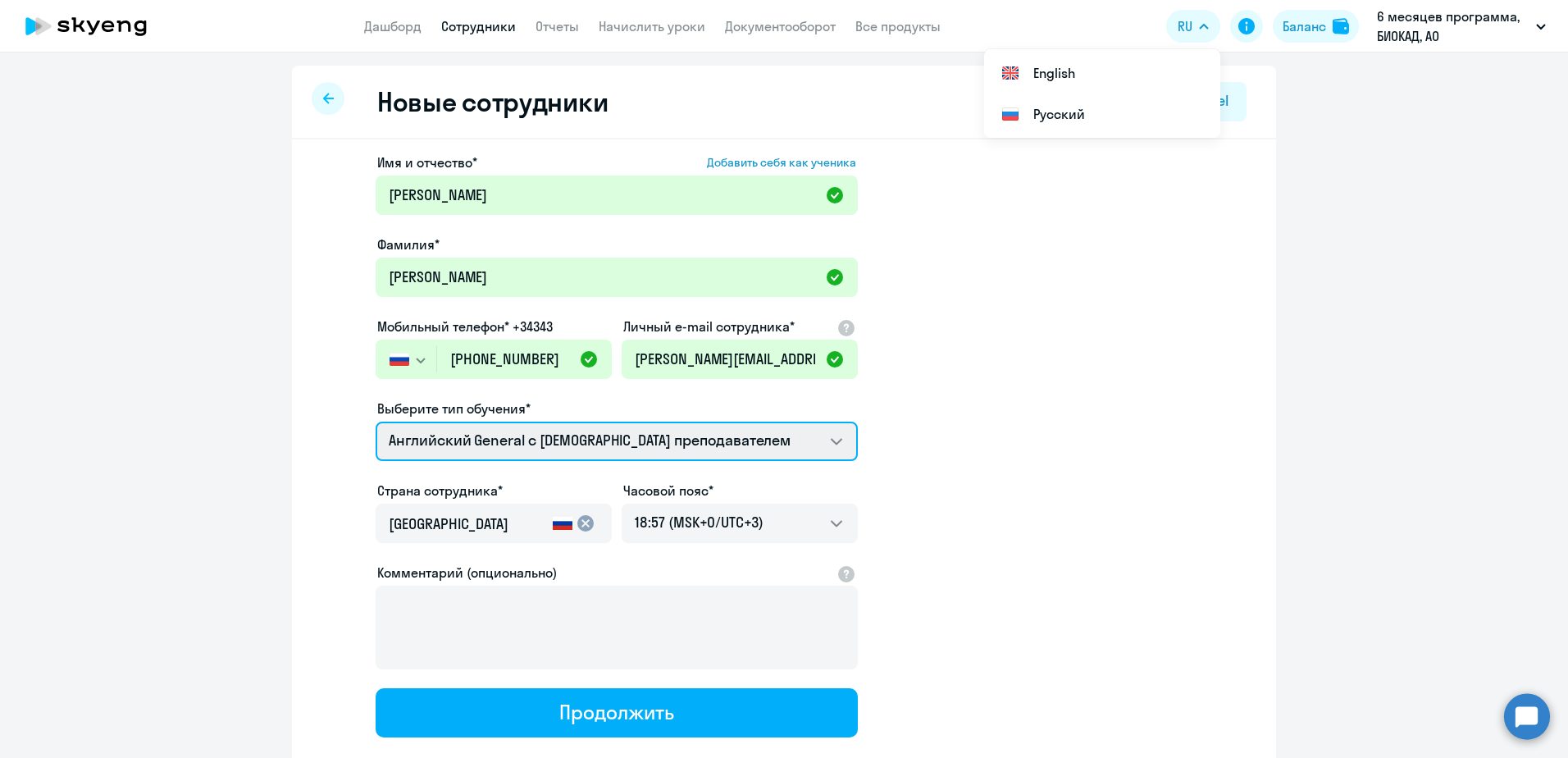
click at [630, 428] on select "Премиум [DEMOGRAPHIC_DATA] с русскоговорящим преподавателем Английский General …" at bounding box center [617, 441] width 482 height 39
select select "english_adult_not_native_speaker_premium"
click at [376, 422] on select "Премиум [DEMOGRAPHIC_DATA] с русскоговорящим преподавателем Английский General …" at bounding box center [617, 441] width 482 height 39
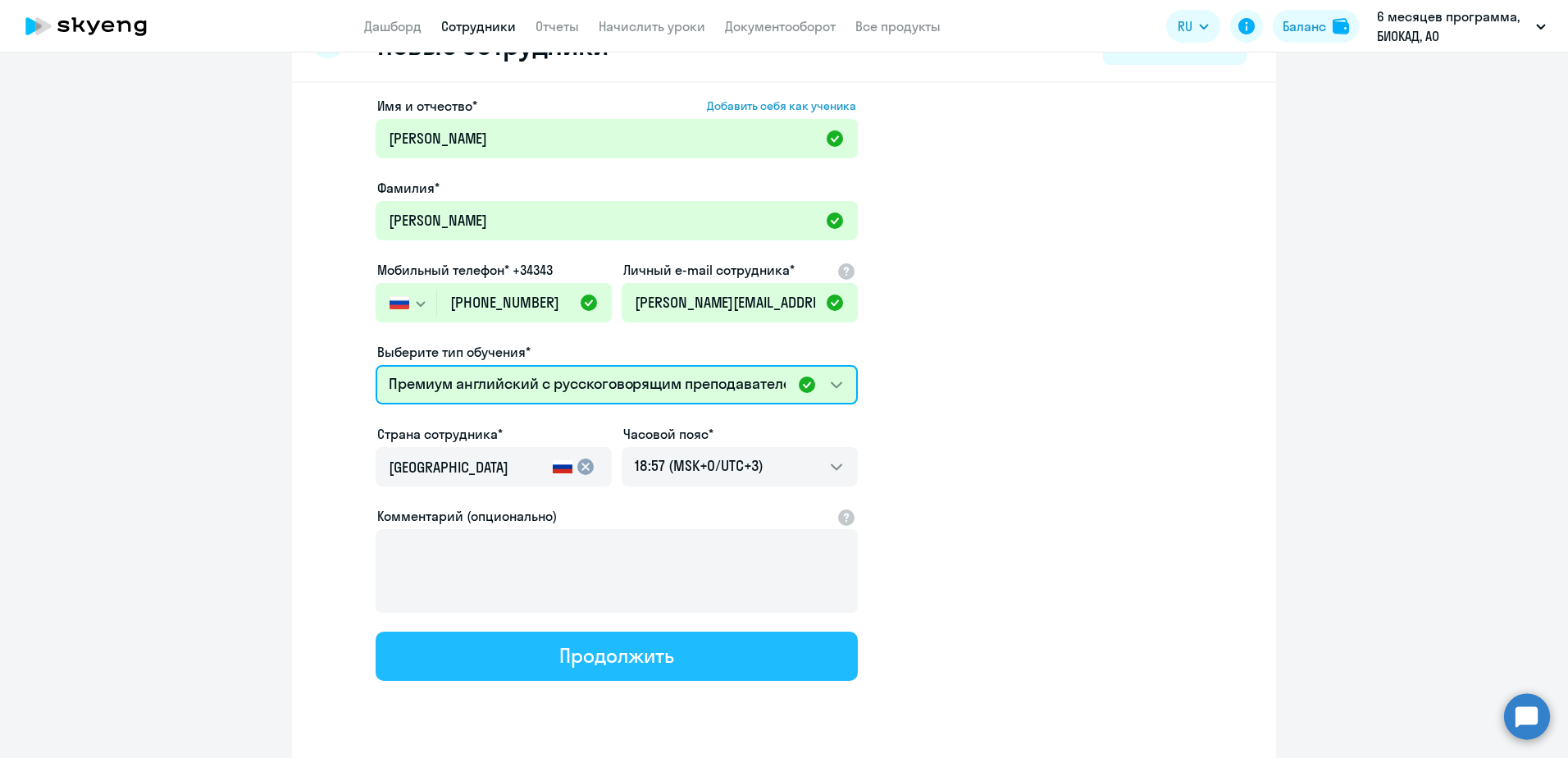
scroll to position [82, 0]
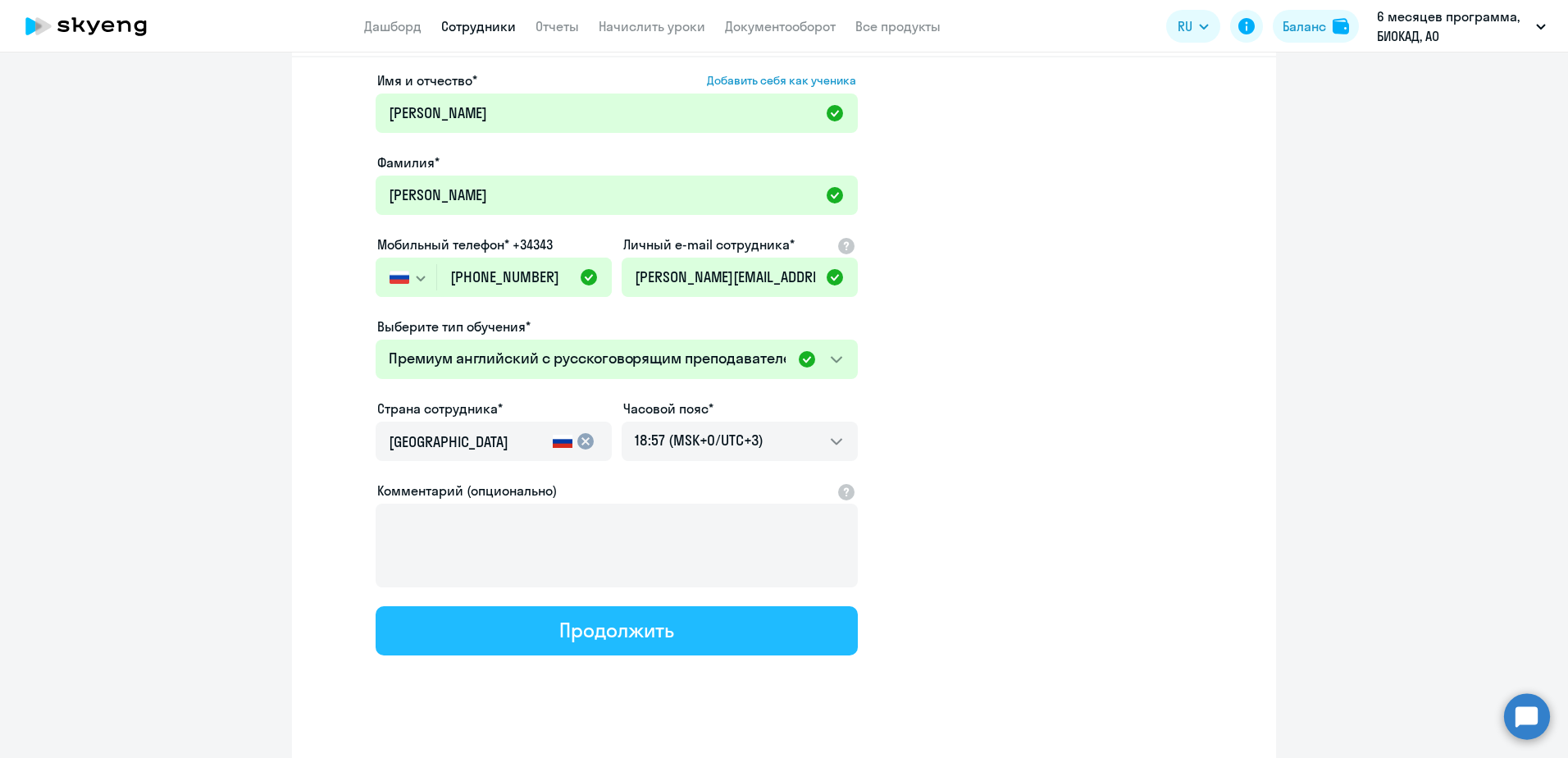
click at [642, 642] on button "Продолжить" at bounding box center [617, 630] width 482 height 49
select select "english_adult_not_native_speaker_premium"
select select "3"
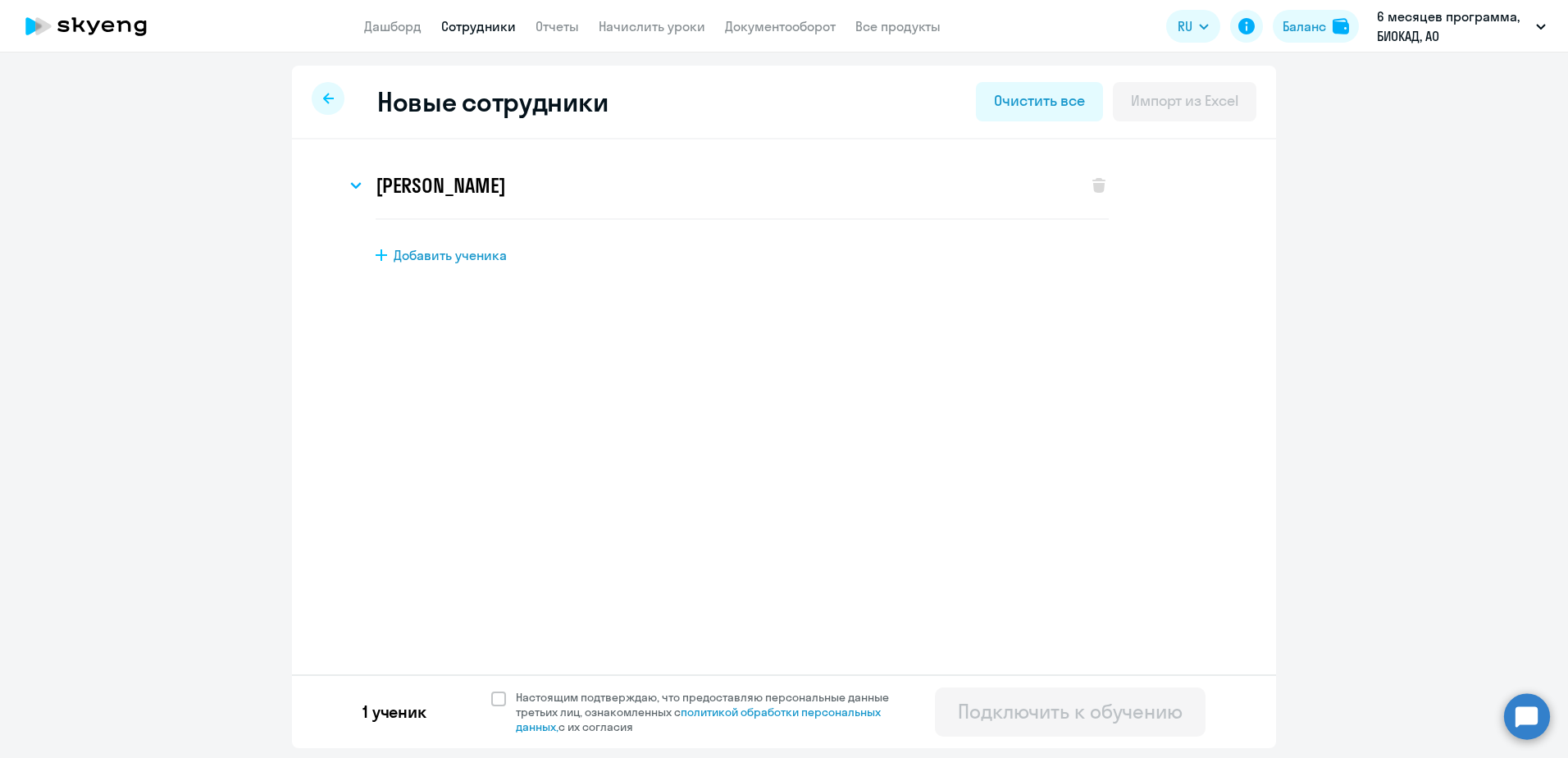
scroll to position [0, 0]
click at [628, 704] on span "Настоящим подтверждаю, что предоставляю персональные данные третьих лиц, ознако…" at bounding box center [712, 712] width 393 height 44
click at [491, 690] on input "Настоящим подтверждаю, что предоставляю персональные данные третьих лиц, ознако…" at bounding box center [491, 689] width 1 height 1
checkbox input "true"
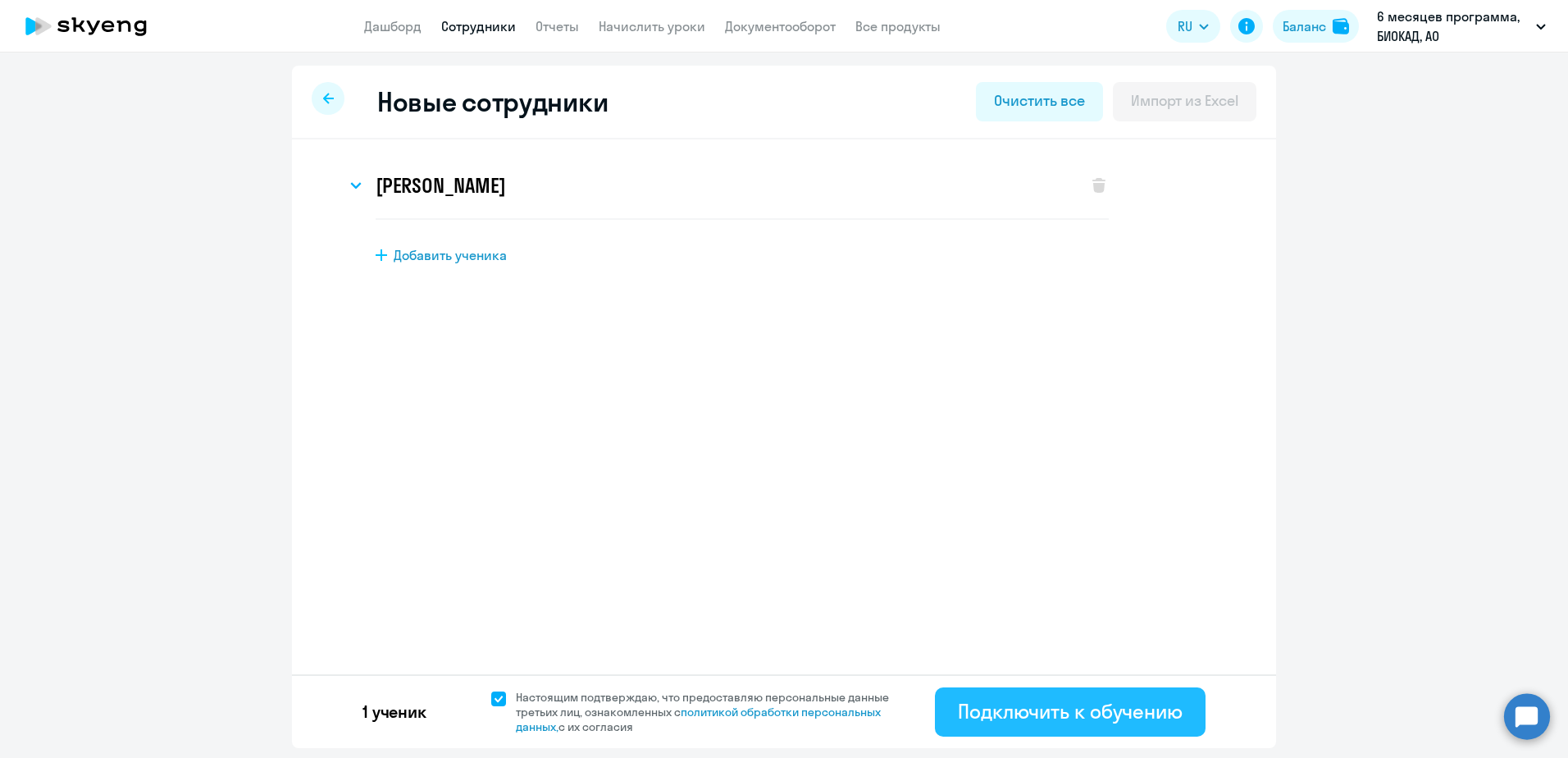
click at [988, 691] on button "Подключить к обучению" at bounding box center [1070, 711] width 271 height 49
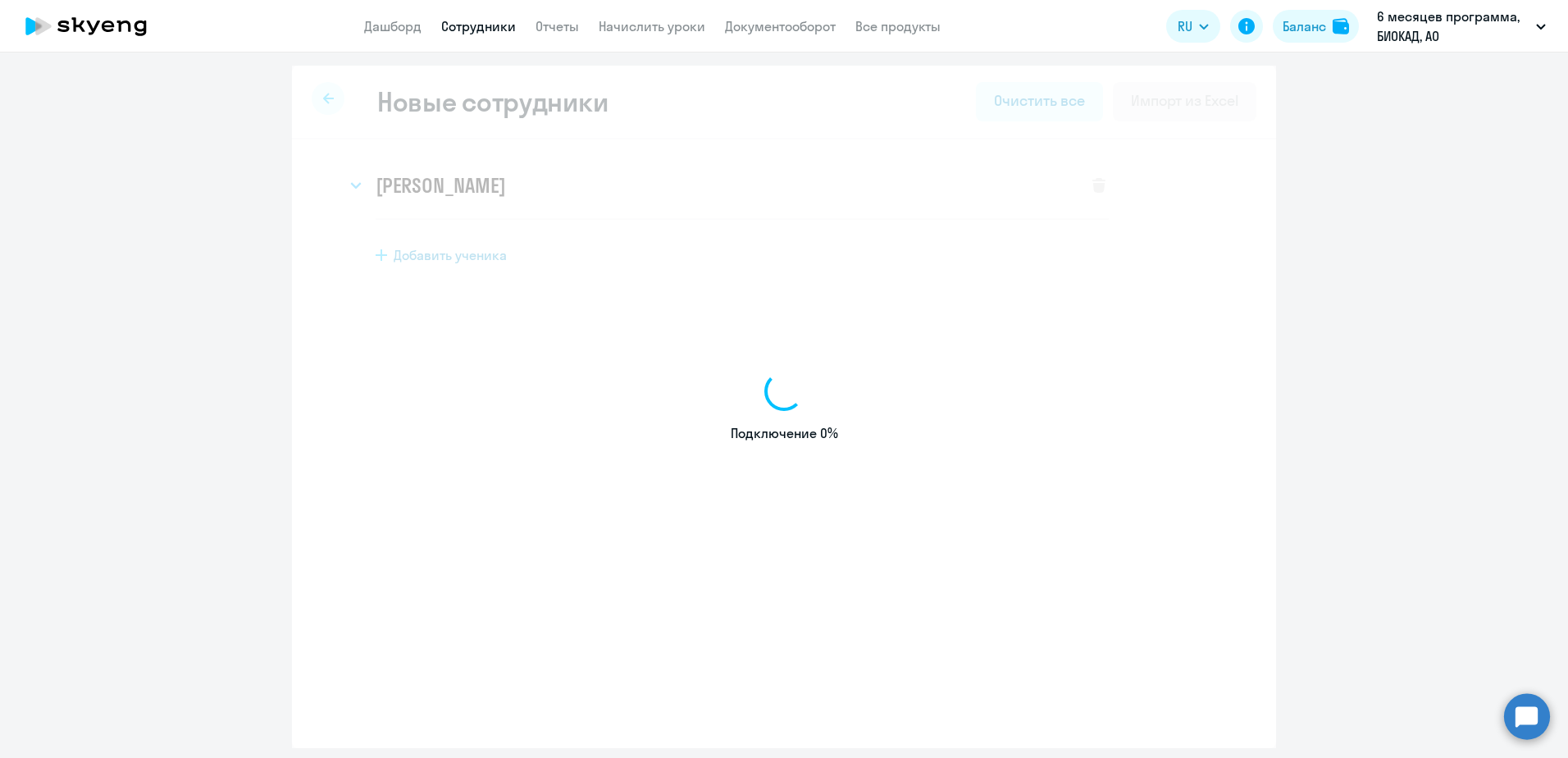
select select "english_adult_not_native_speaker"
select select "3"
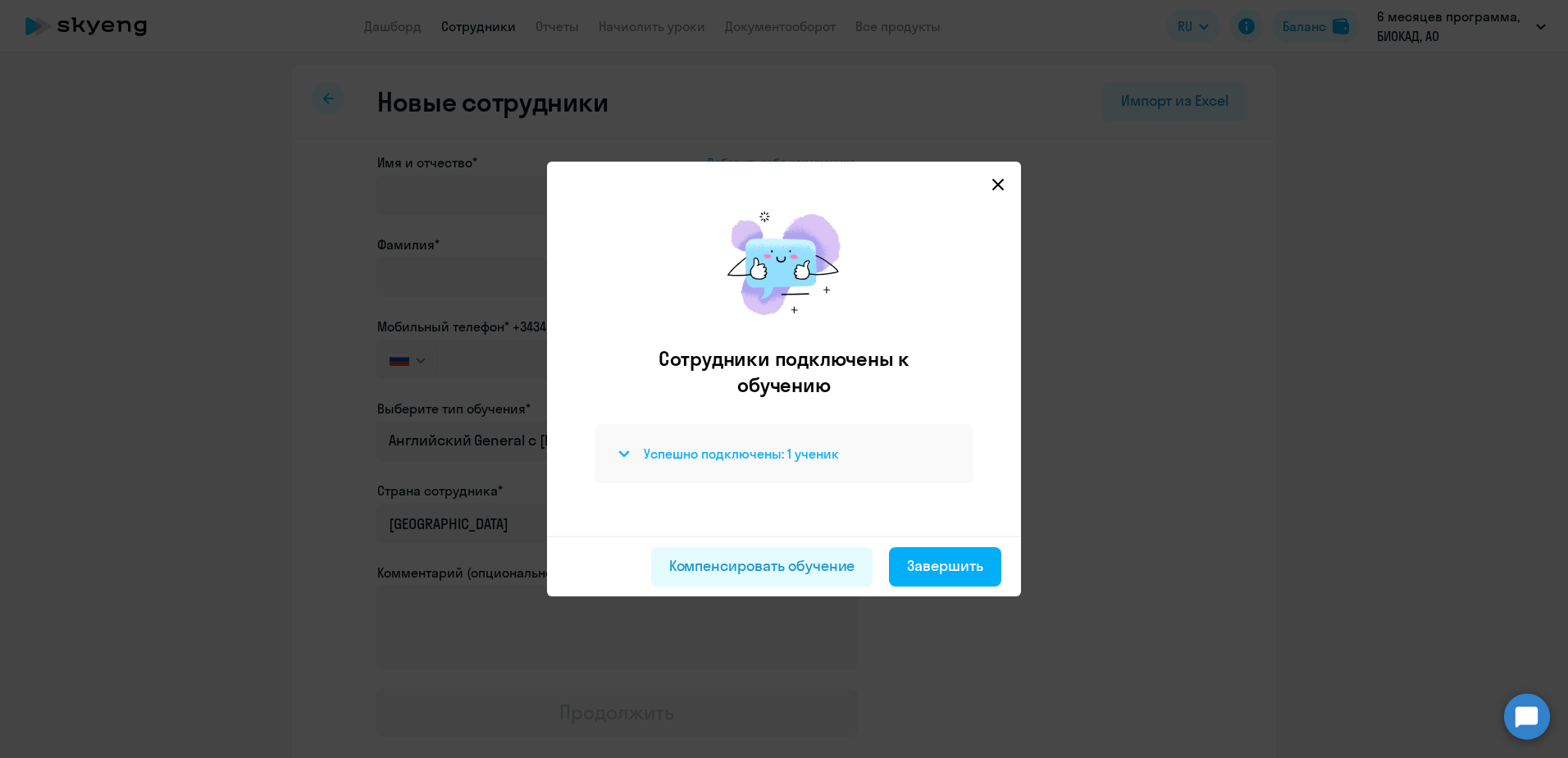
click at [748, 452] on h4 "Успешно подключены: 1 ученик" at bounding box center [741, 453] width 195 height 18
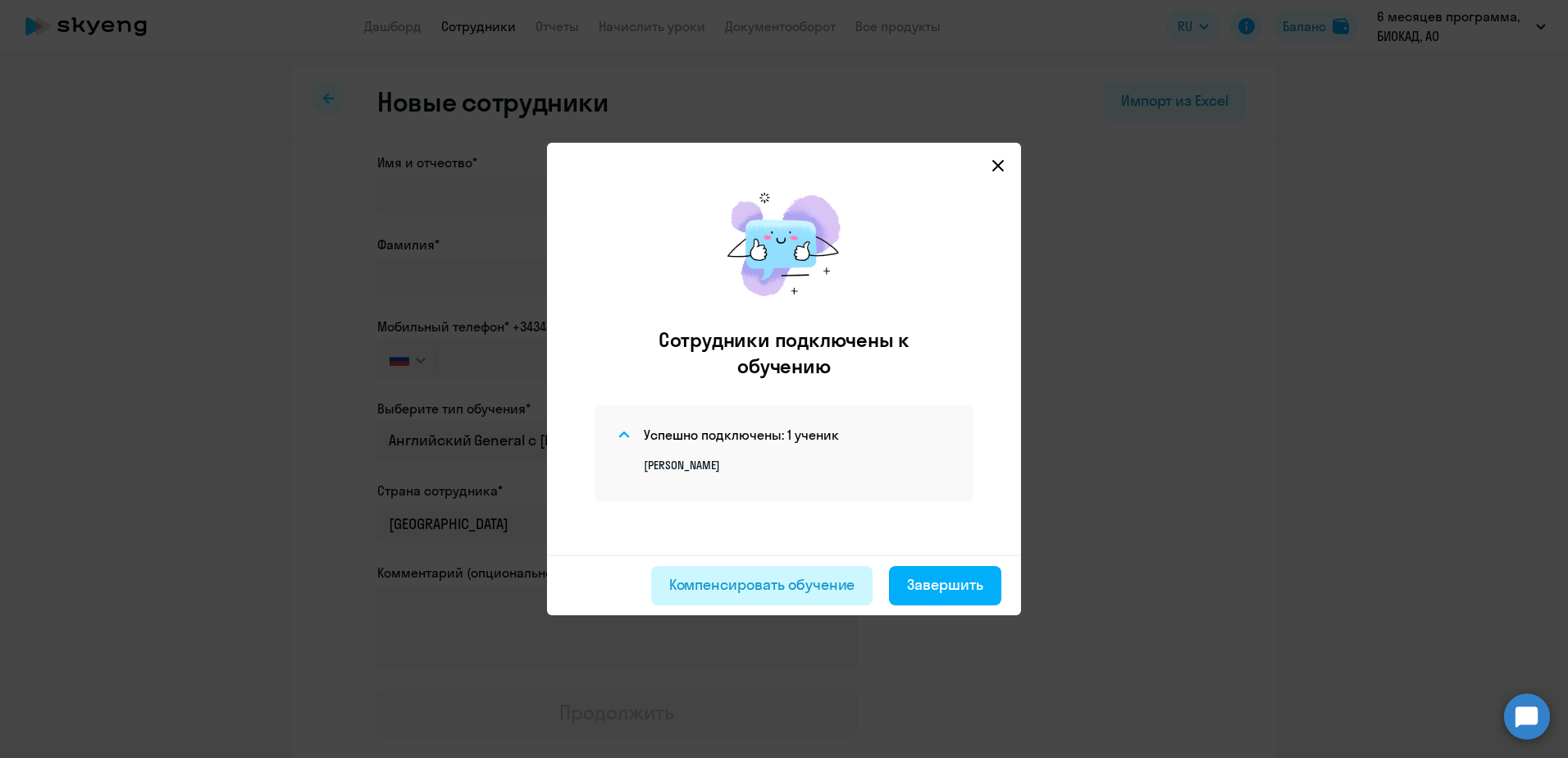
click at [782, 587] on div "Компенсировать обучение" at bounding box center [763, 585] width 186 height 21
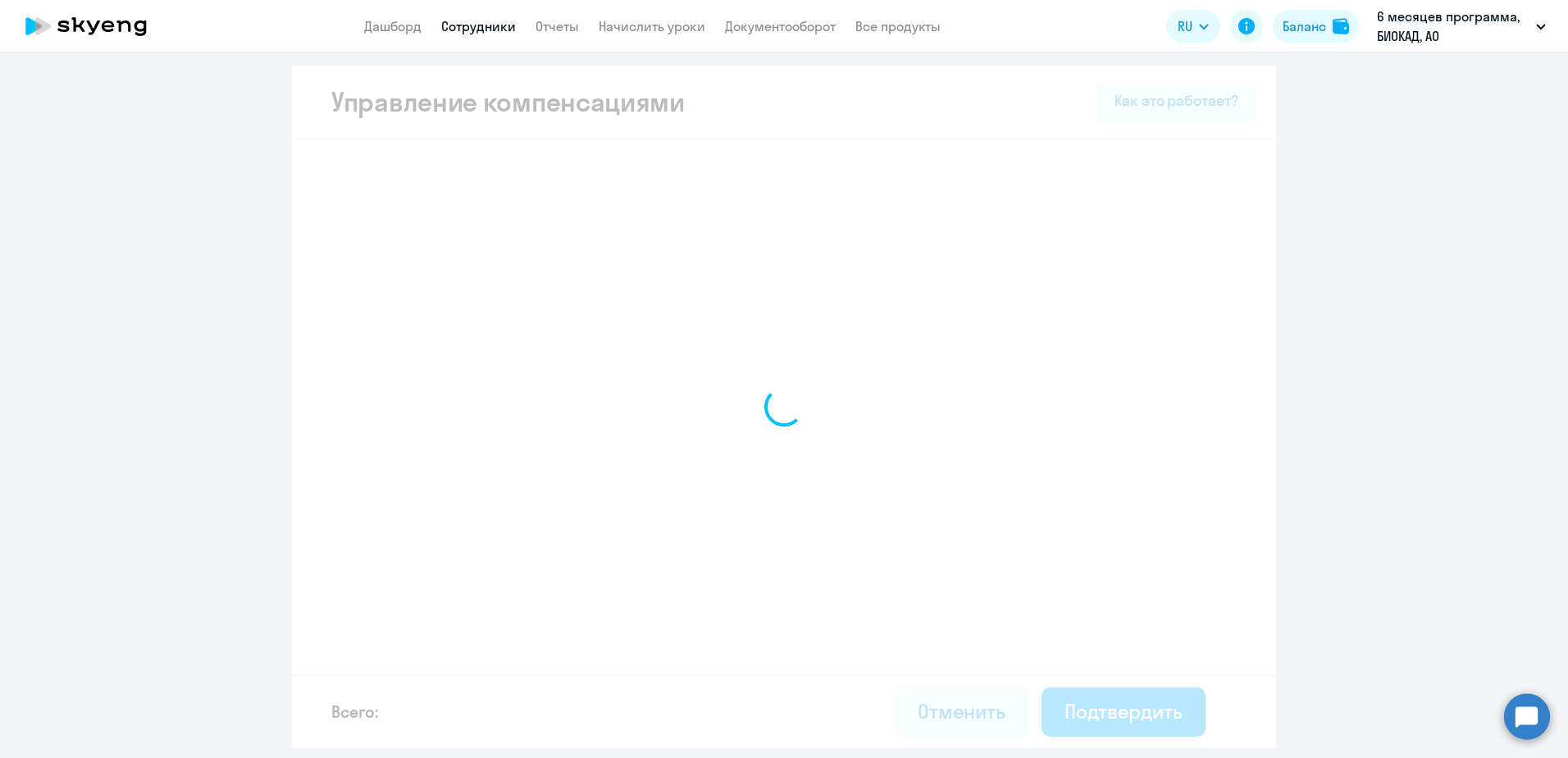
select select "MONTHLY"
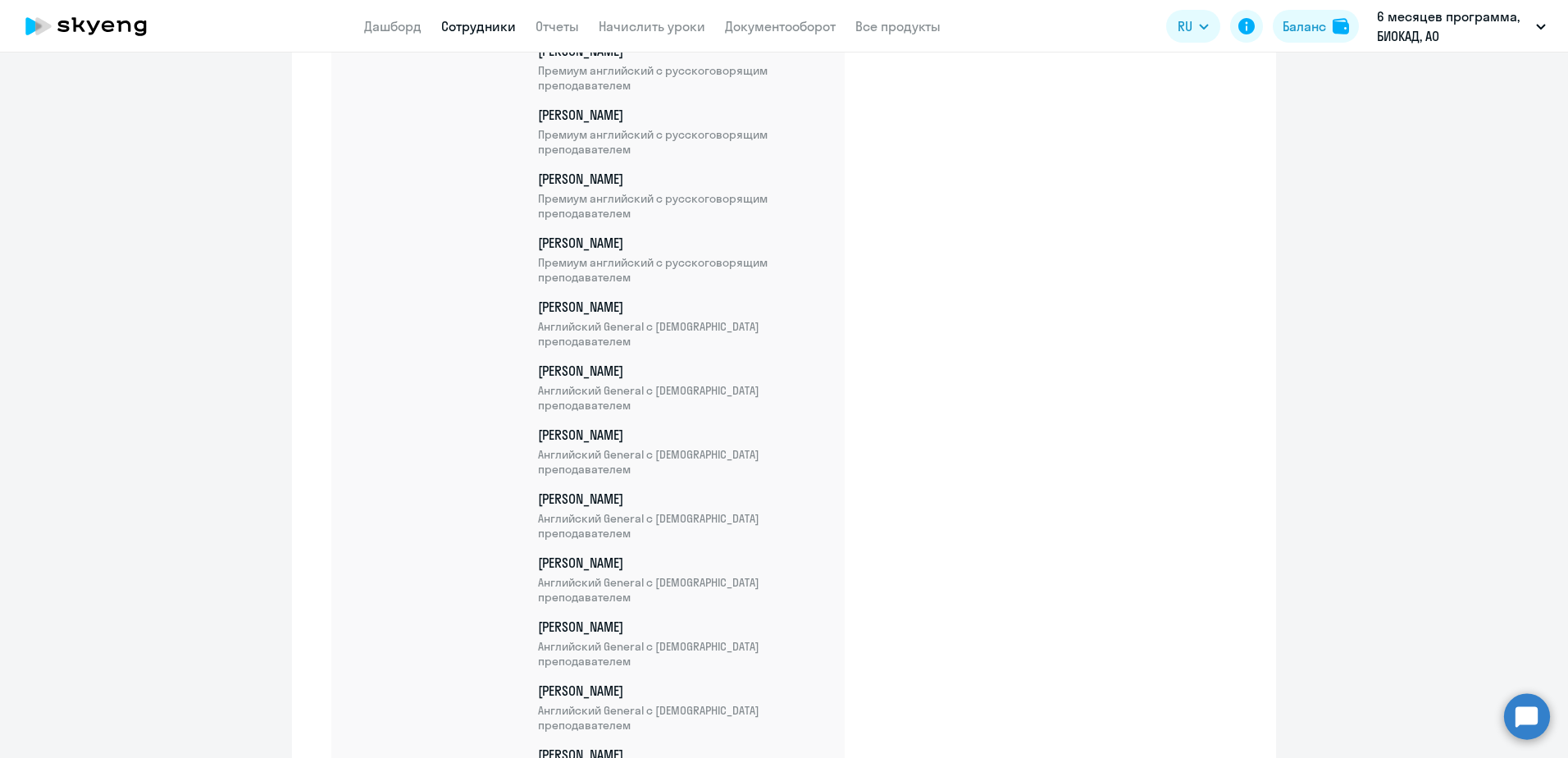
scroll to position [5499, 0]
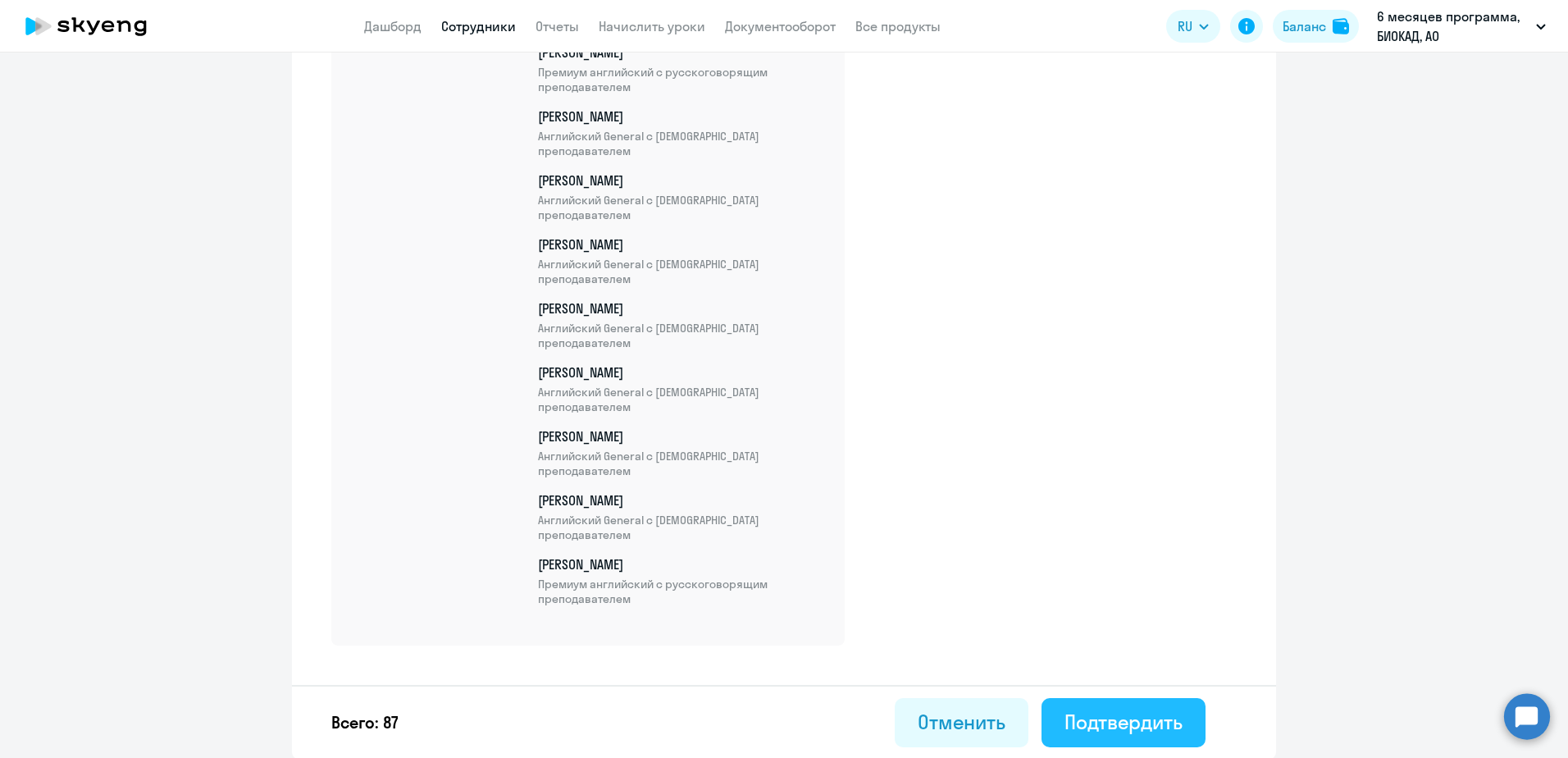
click at [1118, 721] on div "Подтвердить" at bounding box center [1123, 721] width 118 height 26
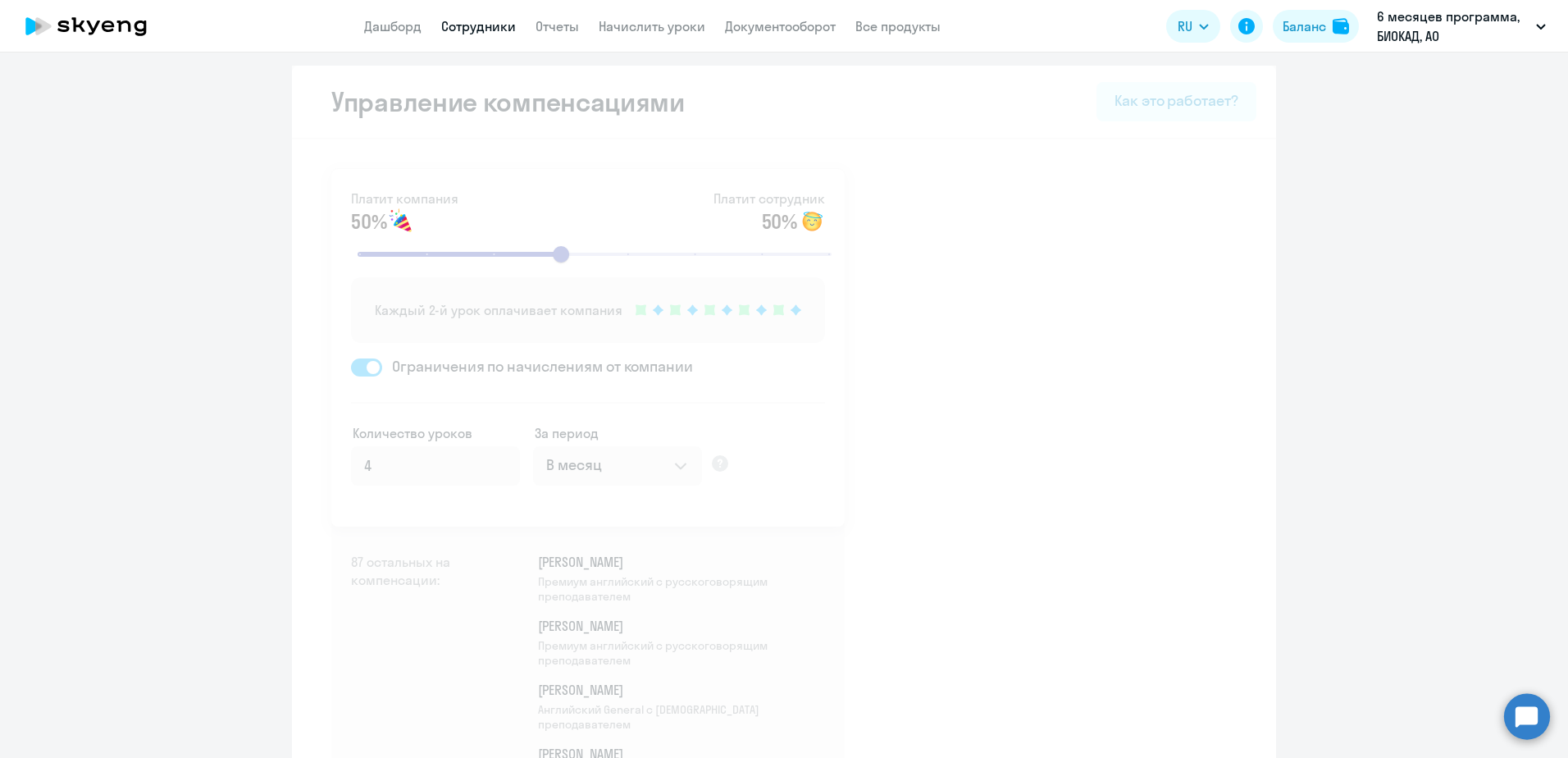
select select "30"
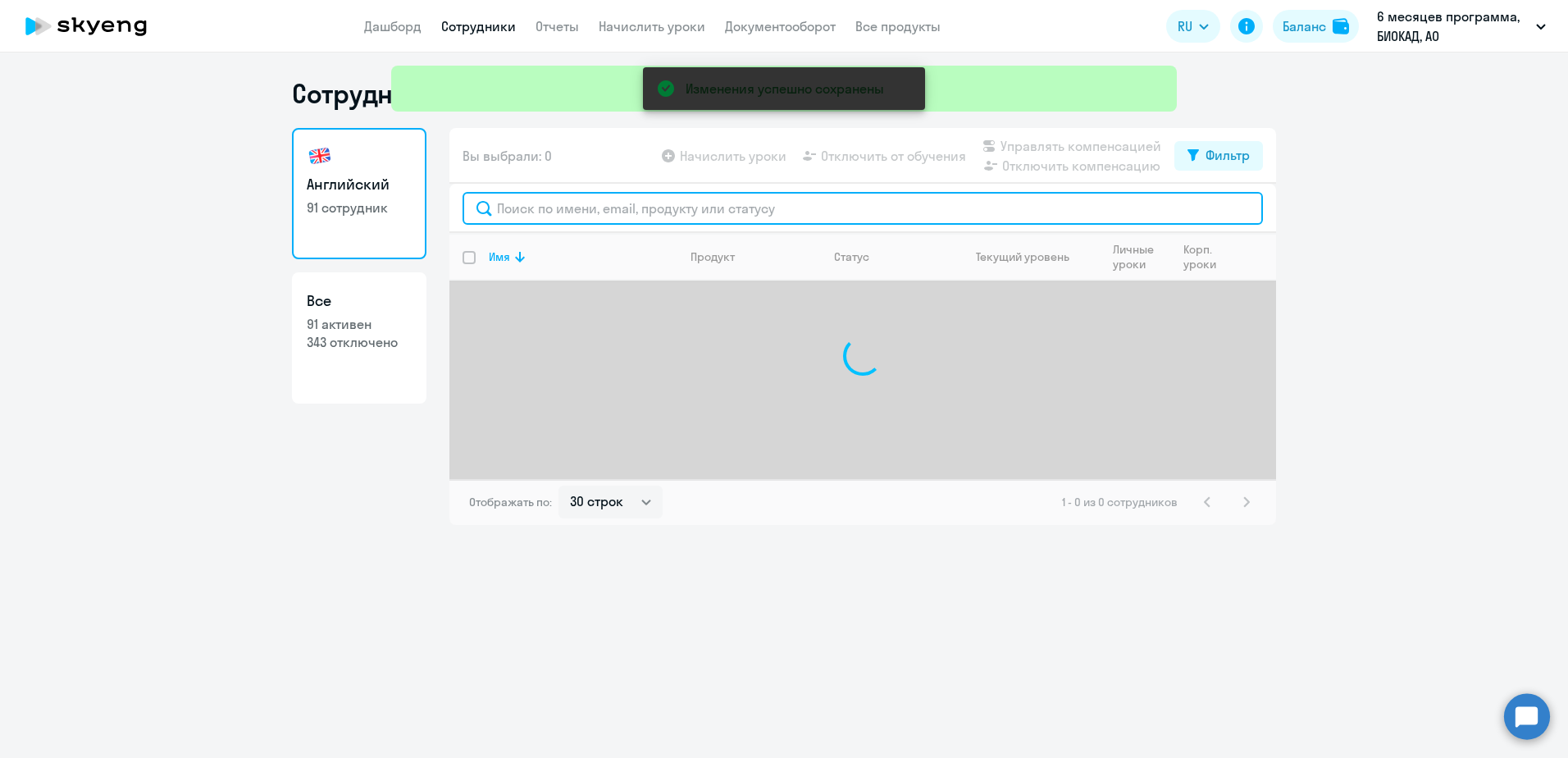
click at [620, 208] on input "text" at bounding box center [863, 208] width 800 height 33
type input "[PERSON_NAME]"
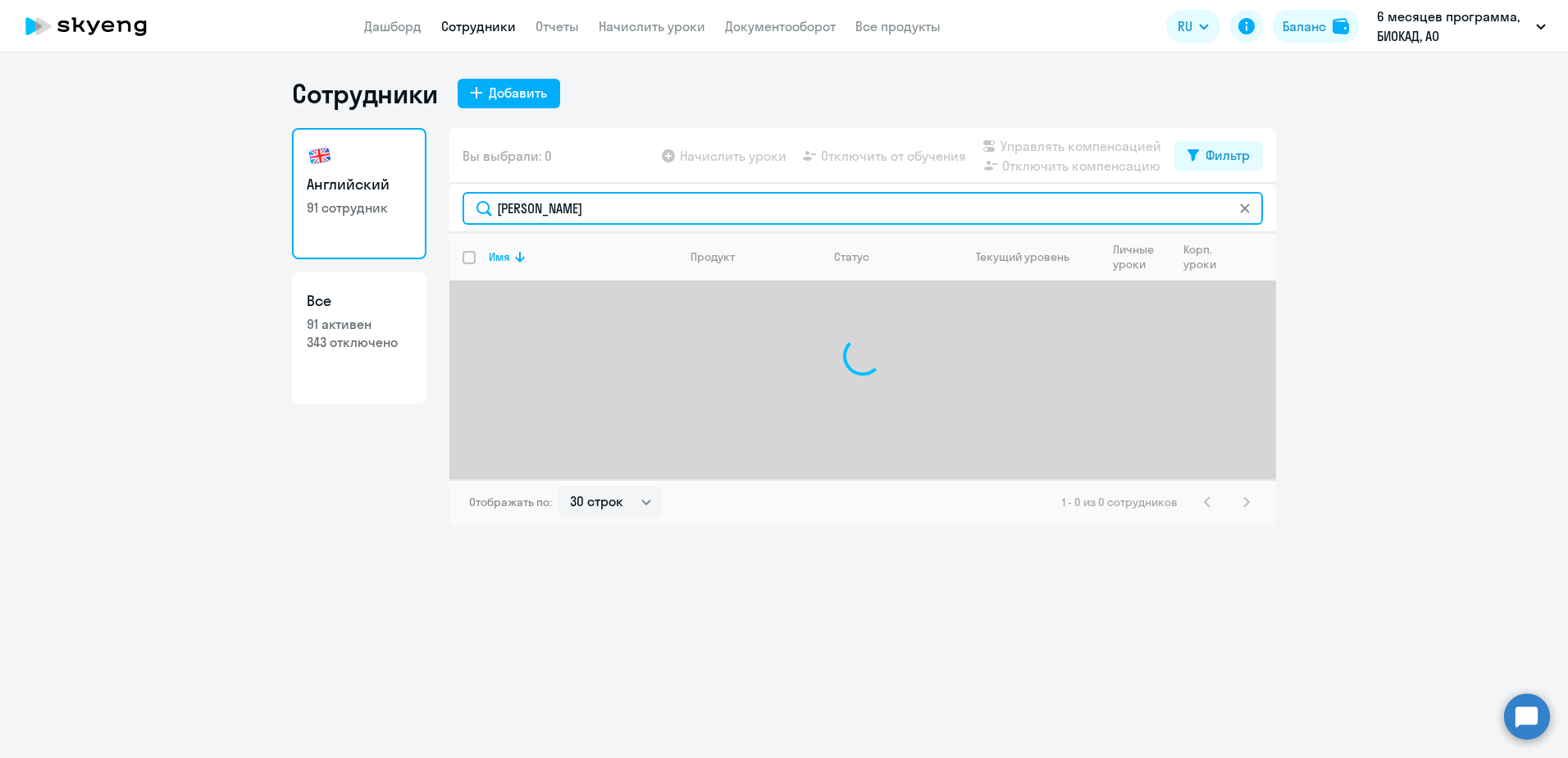
drag, startPoint x: 620, startPoint y: 208, endPoint x: 473, endPoint y: 205, distance: 147.0
click at [473, 205] on input "[PERSON_NAME]" at bounding box center [863, 208] width 800 height 33
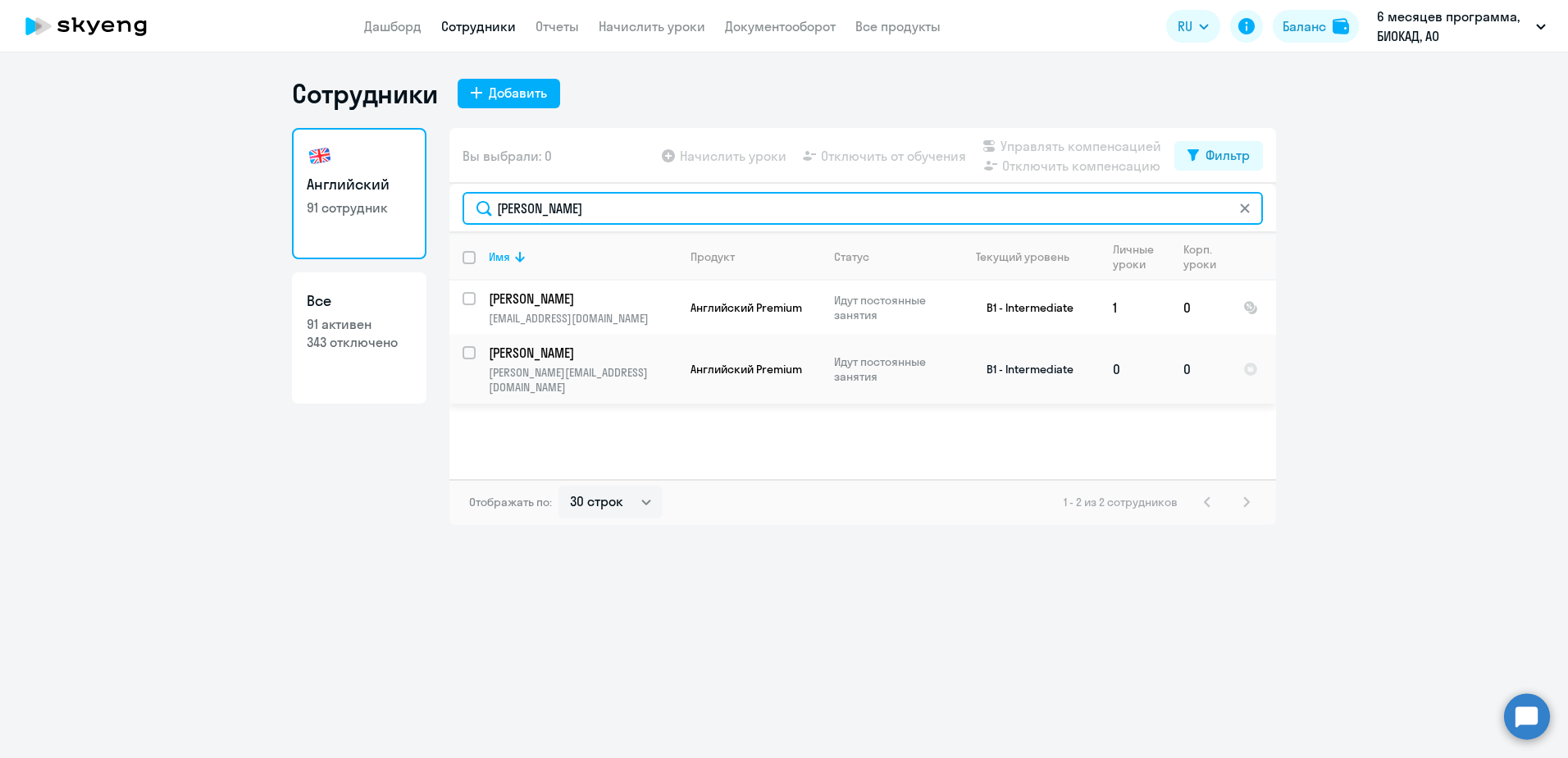
type input "[PERSON_NAME]"
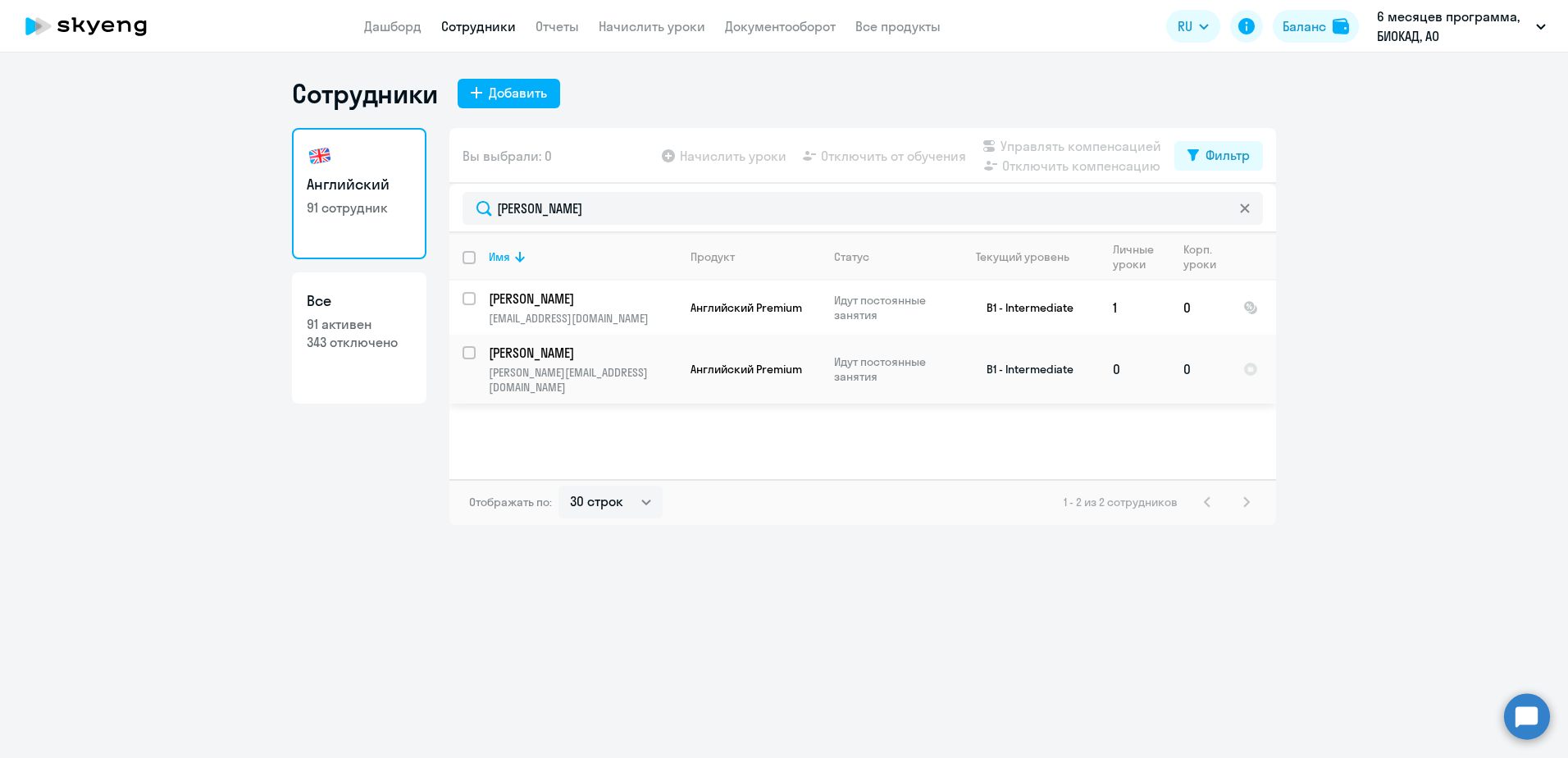
click at [471, 351] on input "select row 18586113" at bounding box center [479, 362] width 33 height 33
checkbox input "true"
click at [1052, 140] on span "Управлять компенсацией" at bounding box center [1081, 146] width 160 height 19
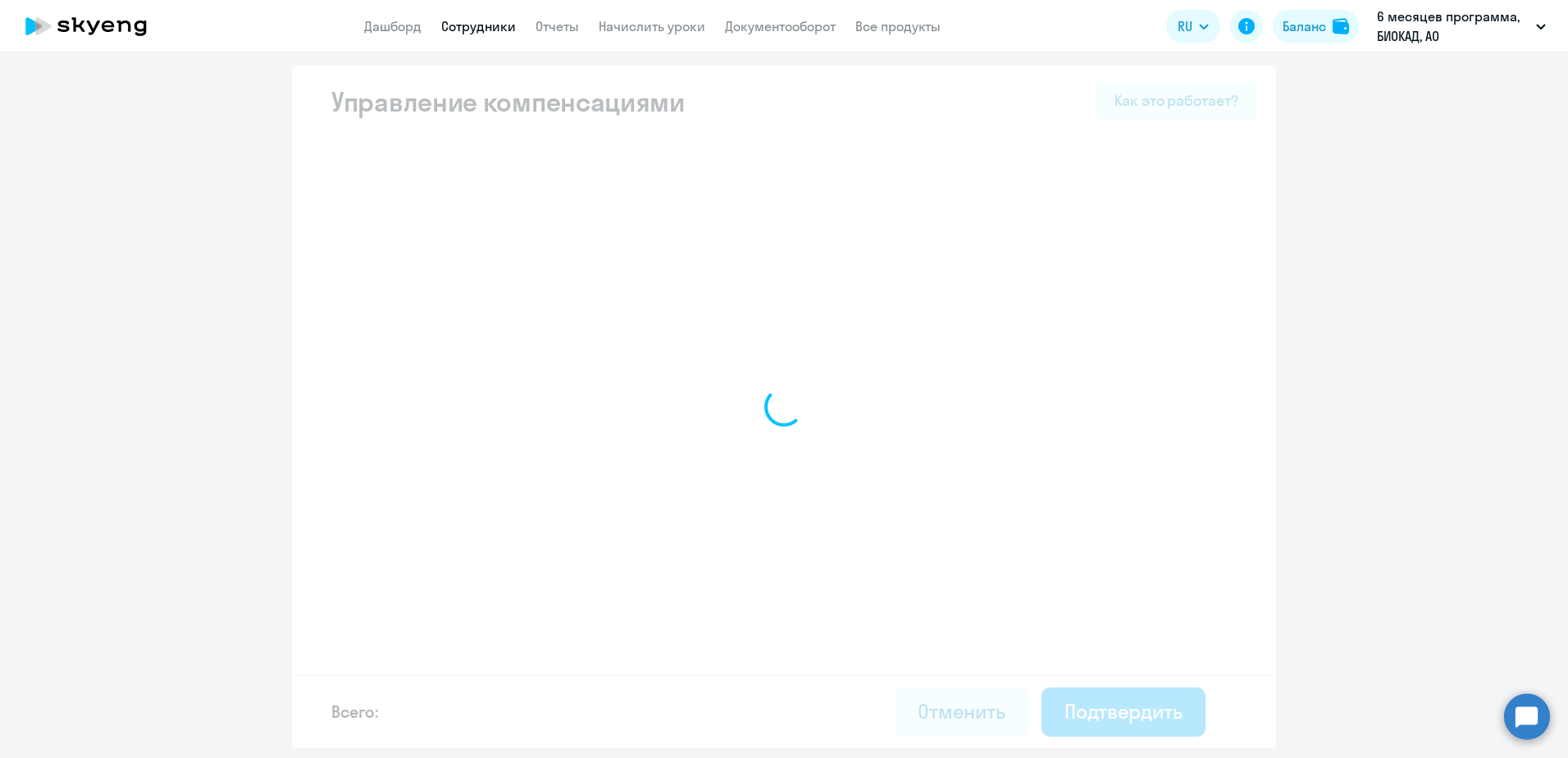
select select "MONTHLY"
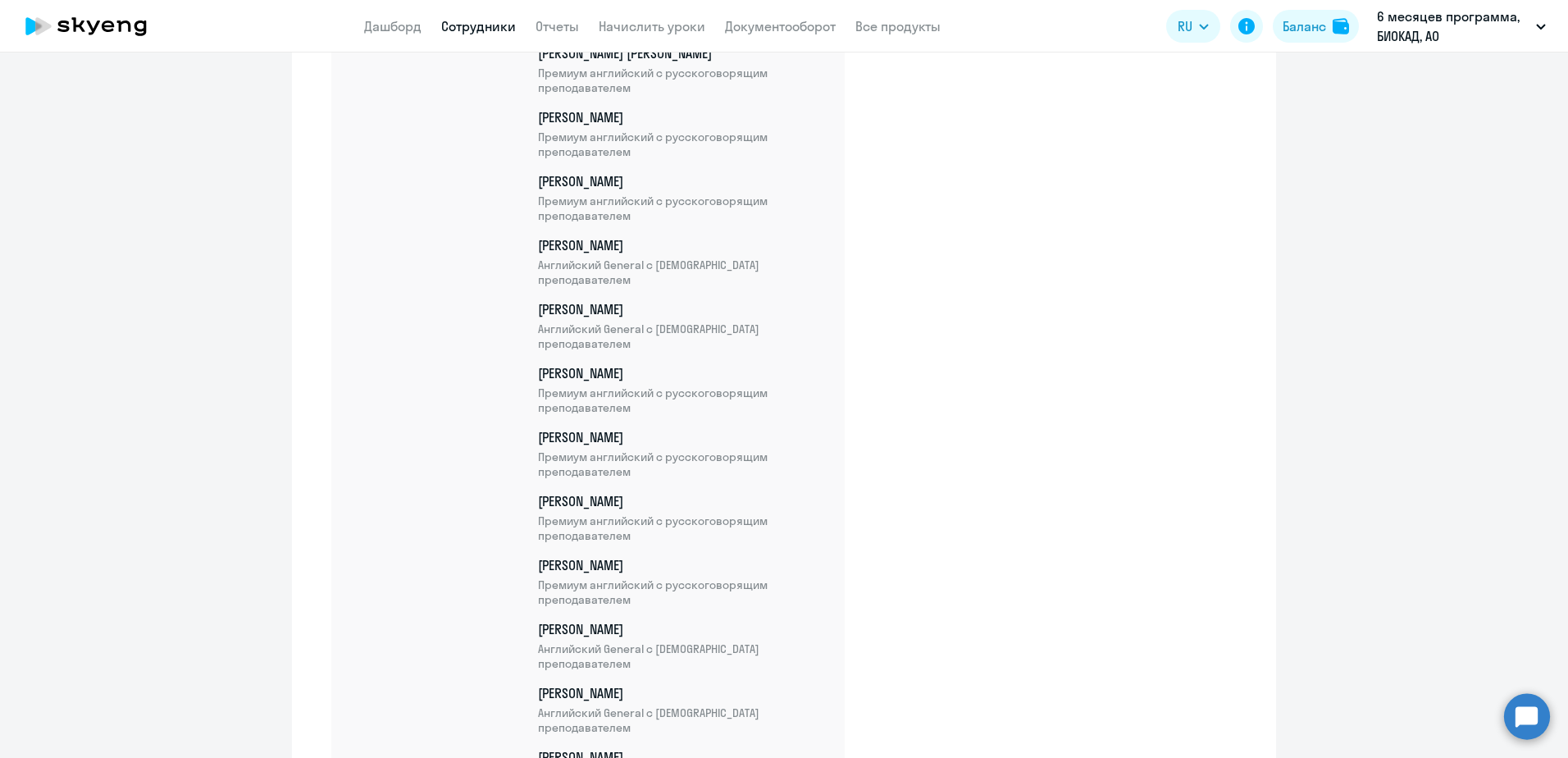
scroll to position [5617, 0]
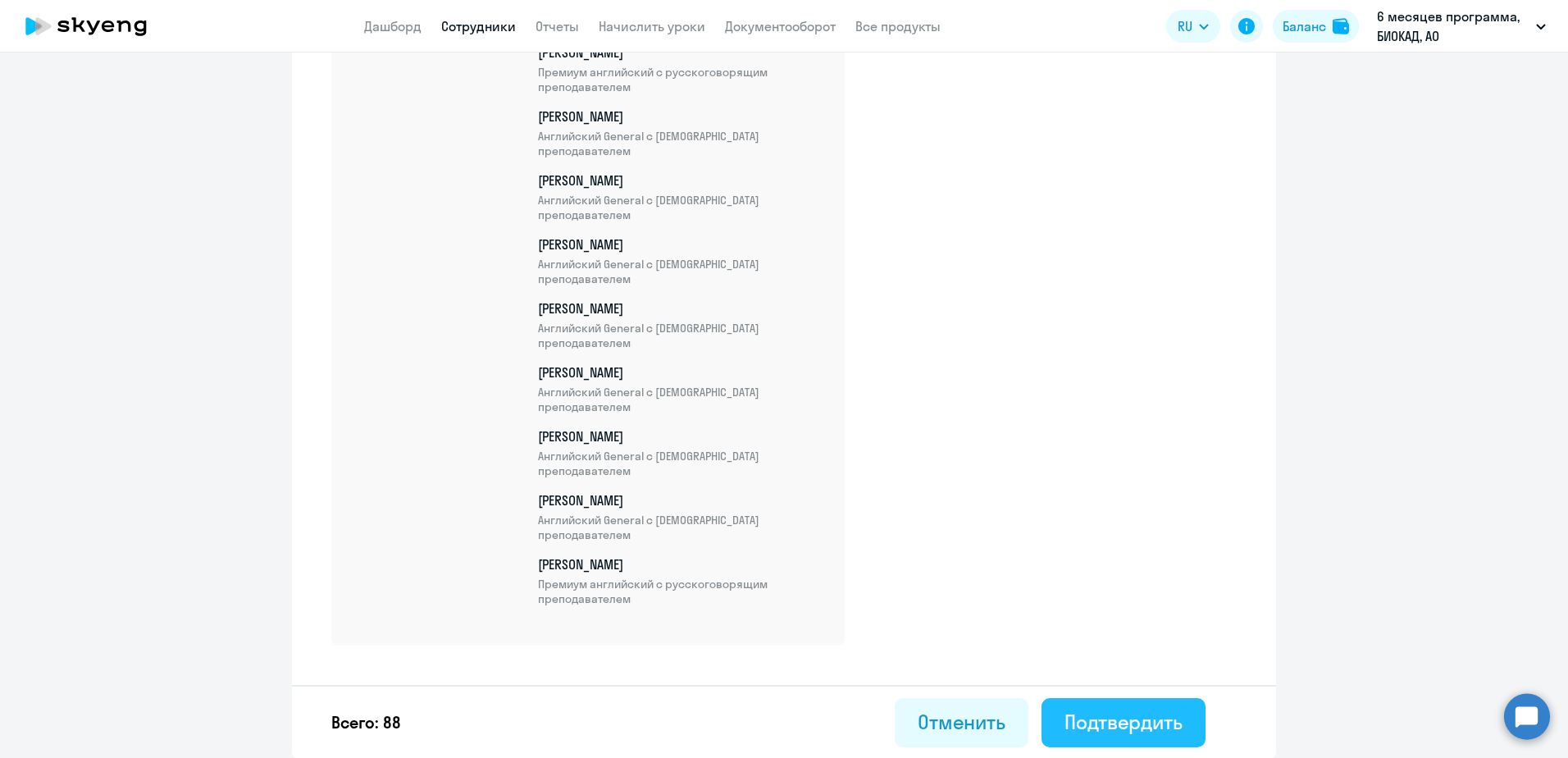
click at [1097, 728] on div "Подтвердить" at bounding box center [1123, 721] width 118 height 26
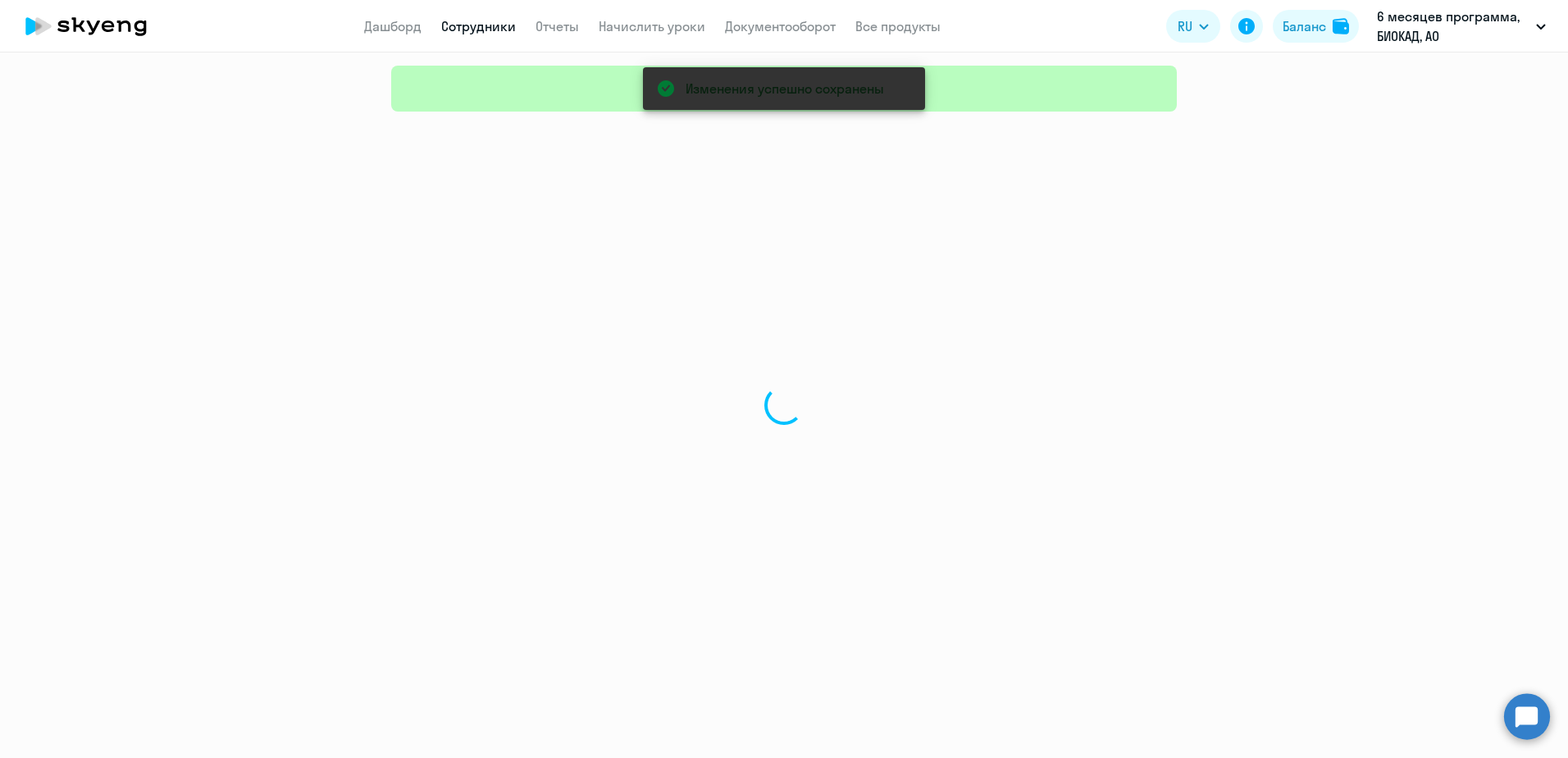
select select "30"
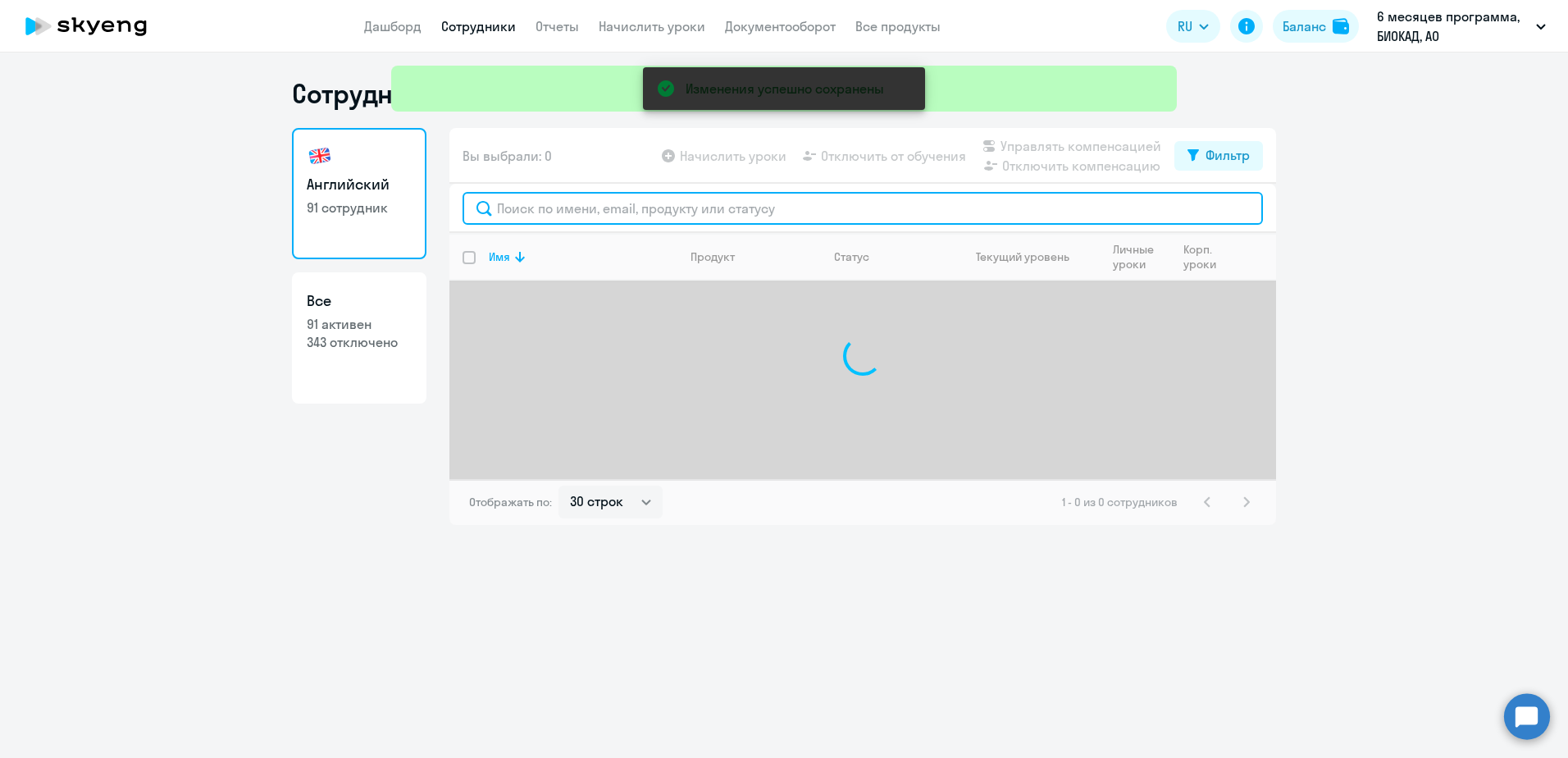
click at [662, 209] on input "text" at bounding box center [863, 208] width 800 height 33
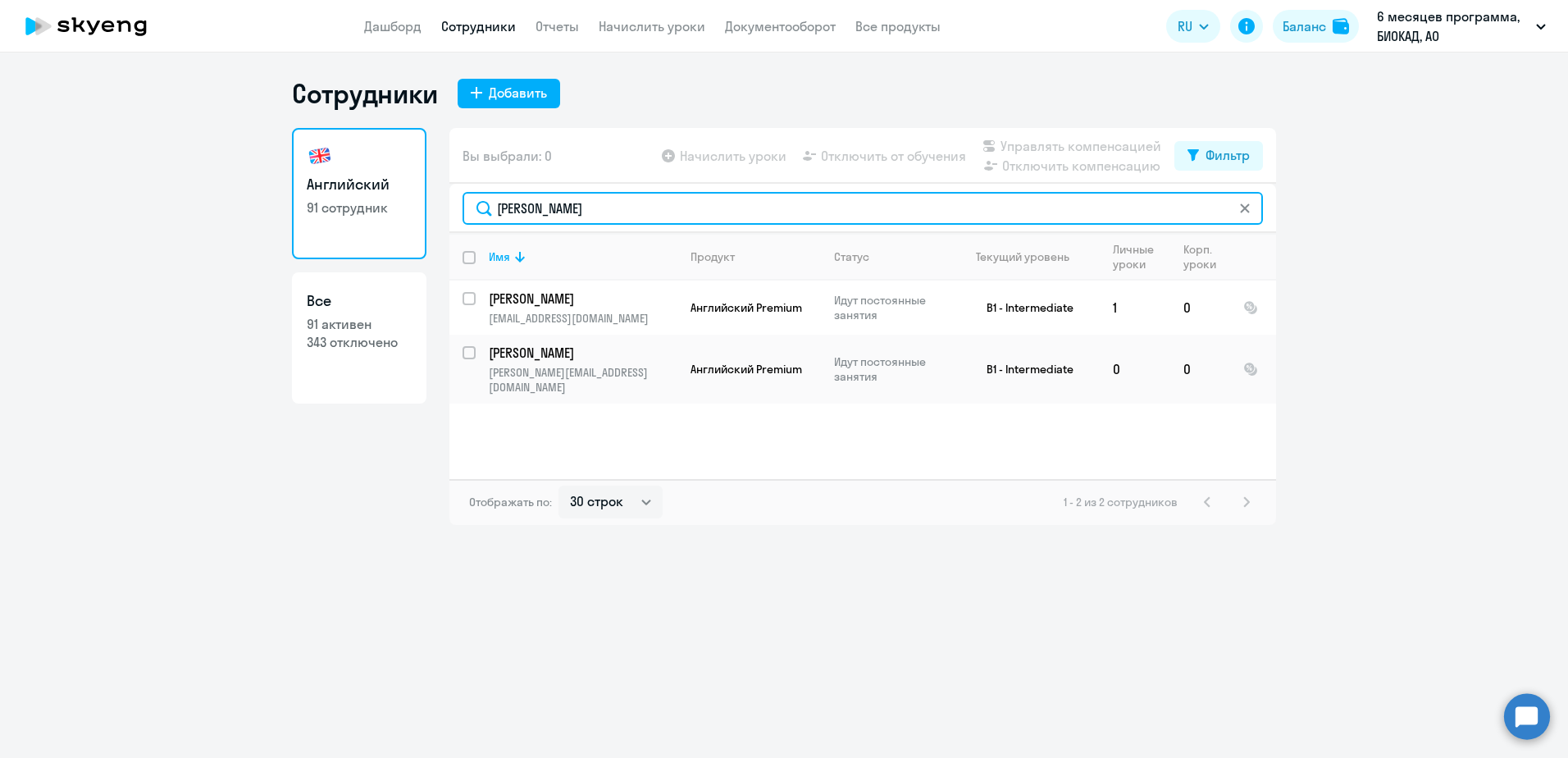
type input "[PERSON_NAME]"
